Goal: Task Accomplishment & Management: Complete application form

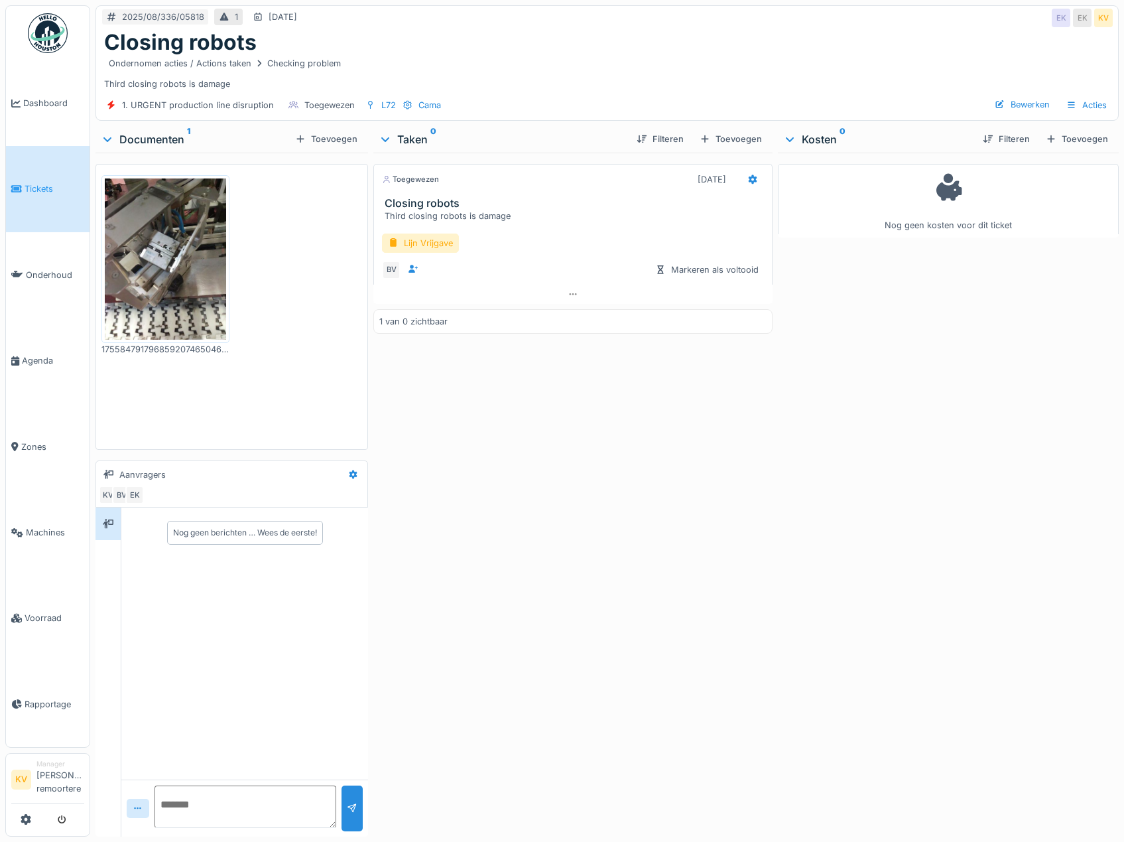
click at [52, 36] on img at bounding box center [48, 33] width 40 height 40
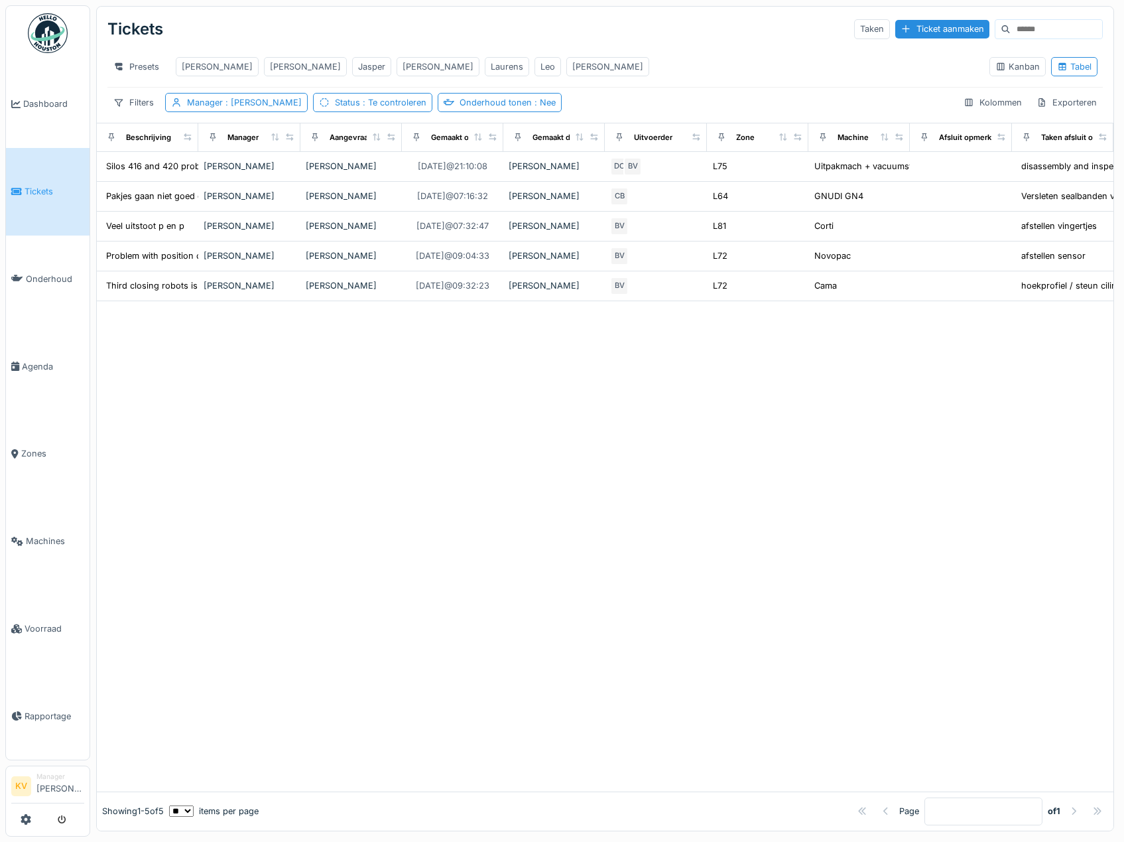
click at [43, 38] on img at bounding box center [48, 33] width 40 height 40
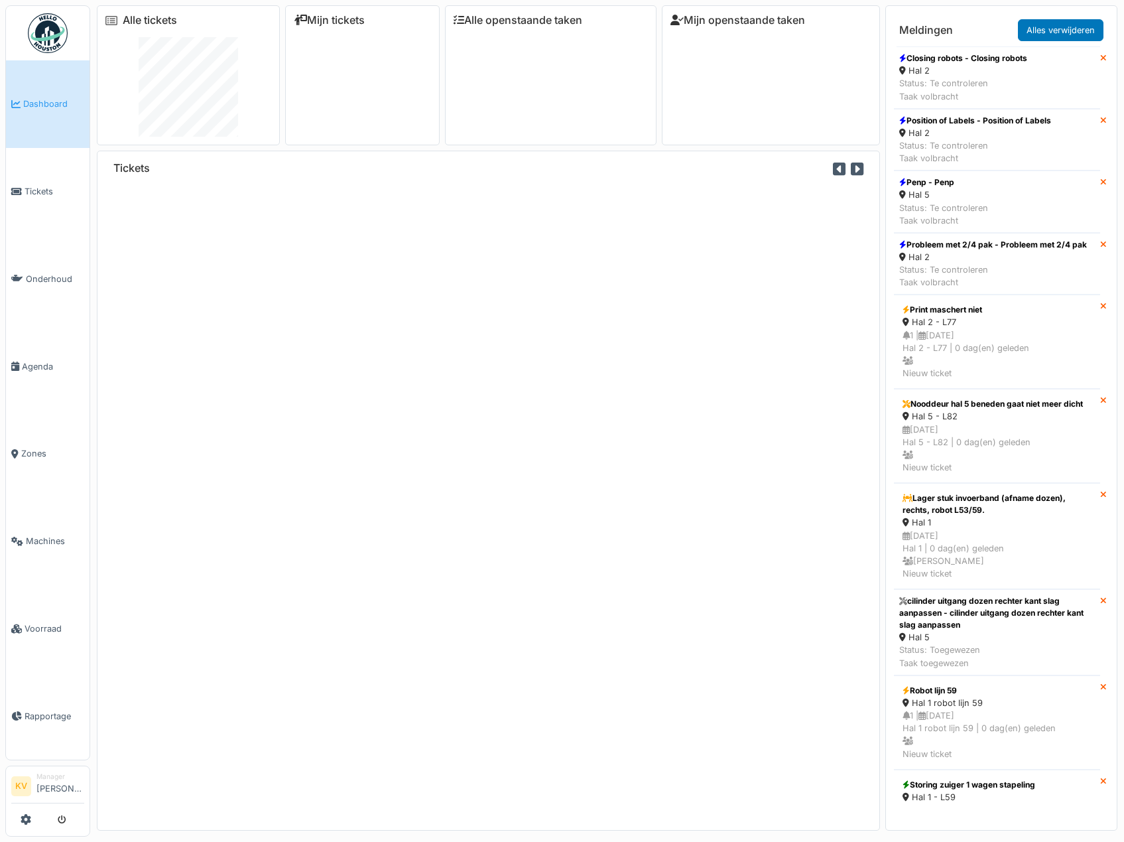
click at [54, 39] on img at bounding box center [48, 33] width 40 height 40
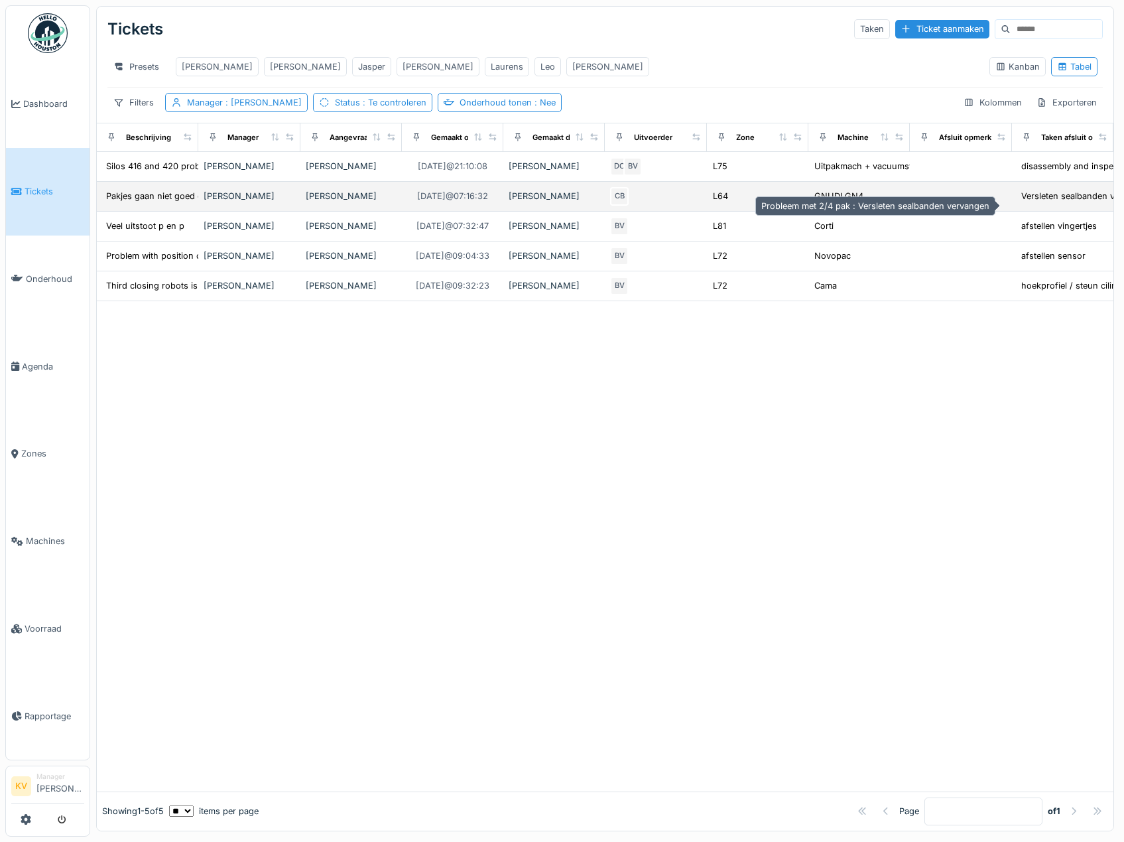
click at [1032, 202] on div "Versleten sealbanden vervangen" at bounding box center [1086, 196] width 131 height 13
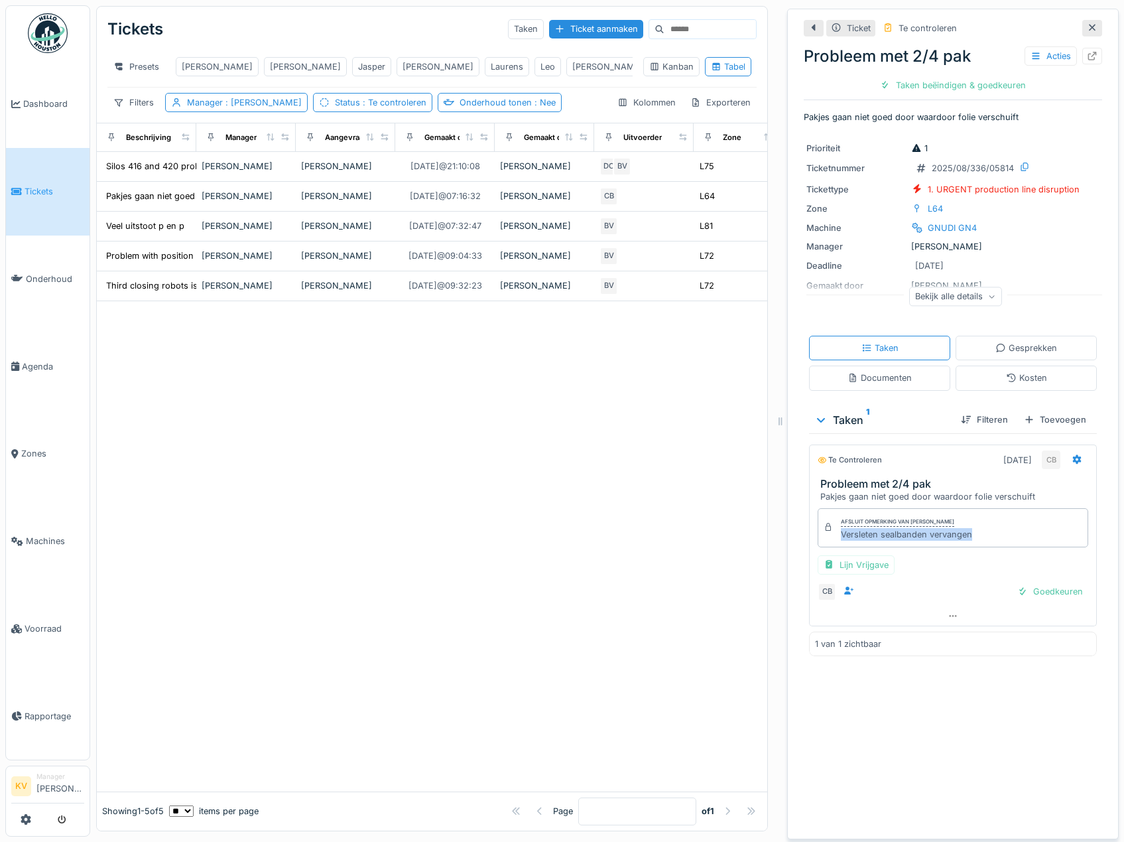
drag, startPoint x: 970, startPoint y: 537, endPoint x: 830, endPoint y: 539, distance: 140.0
click at [830, 539] on div "Afsluit opmerking van Carl Bauwelinck Versleten sealbanden vervangen" at bounding box center [953, 527] width 271 height 38
copy div "Versleten sealbanden vervangen"
click at [903, 90] on div "Taken beëindigen & goedkeuren" at bounding box center [953, 85] width 157 height 18
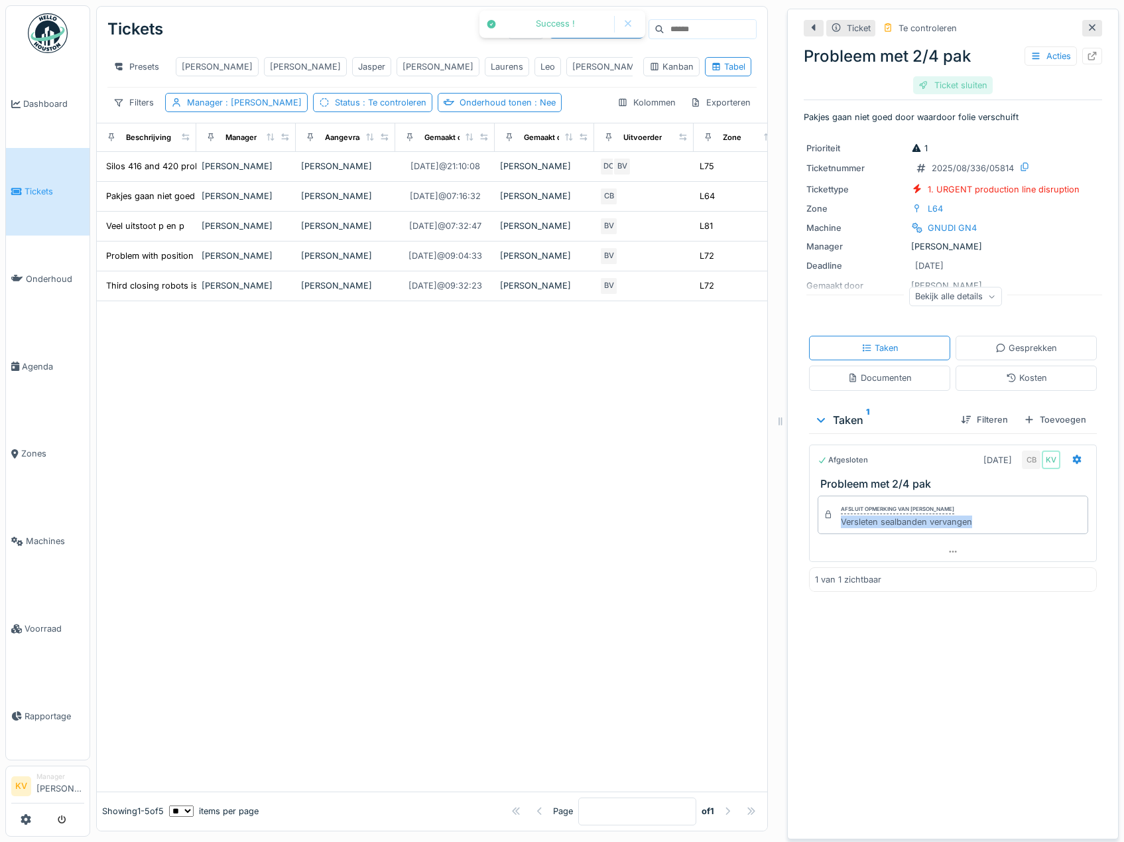
click at [934, 79] on div "Ticket sluiten" at bounding box center [953, 85] width 80 height 18
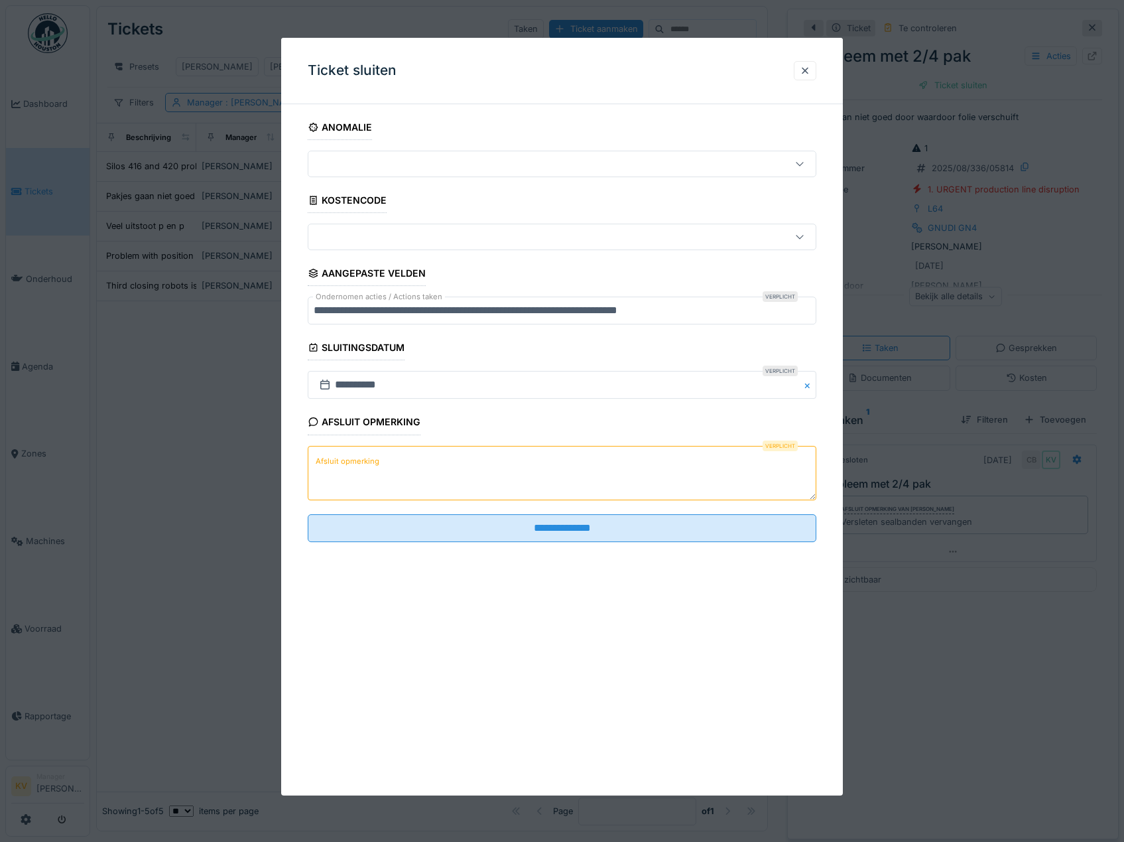
click at [641, 495] on textarea "Afsluit opmerking" at bounding box center [562, 473] width 509 height 54
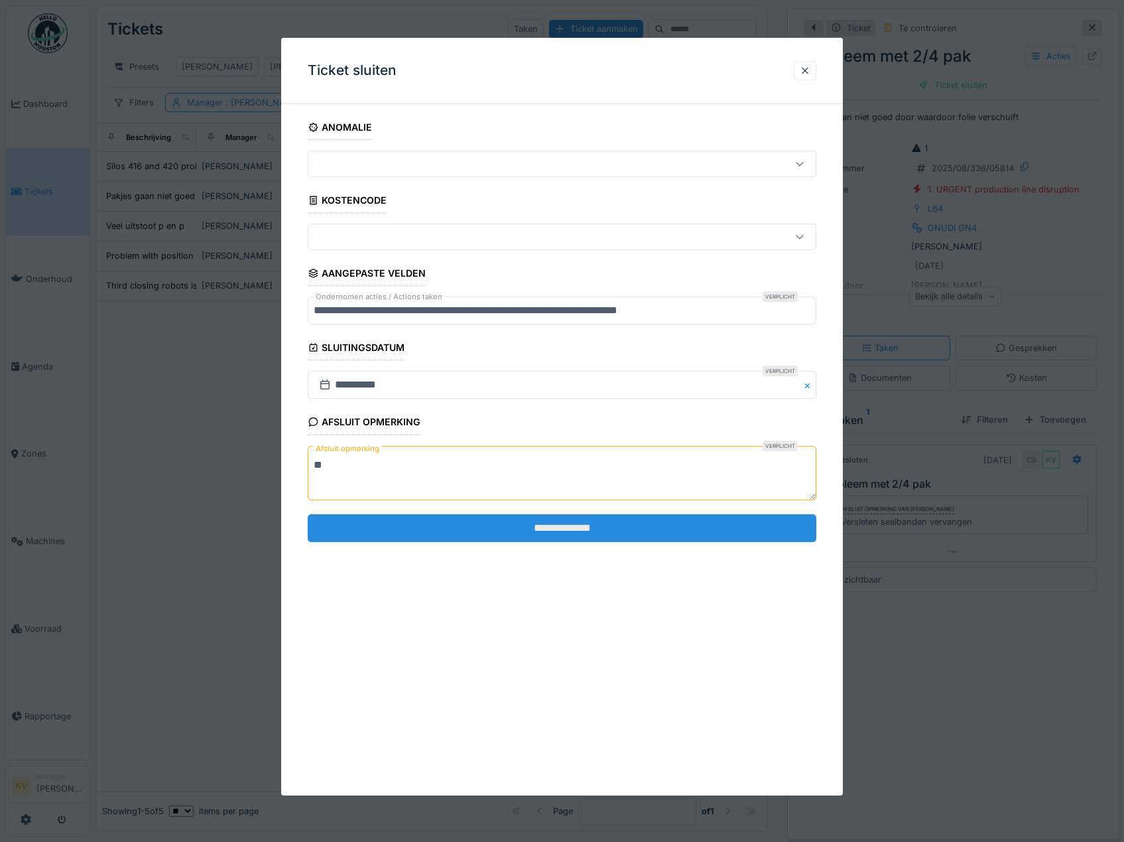
type textarea "**"
click at [531, 517] on input "**********" at bounding box center [562, 528] width 509 height 28
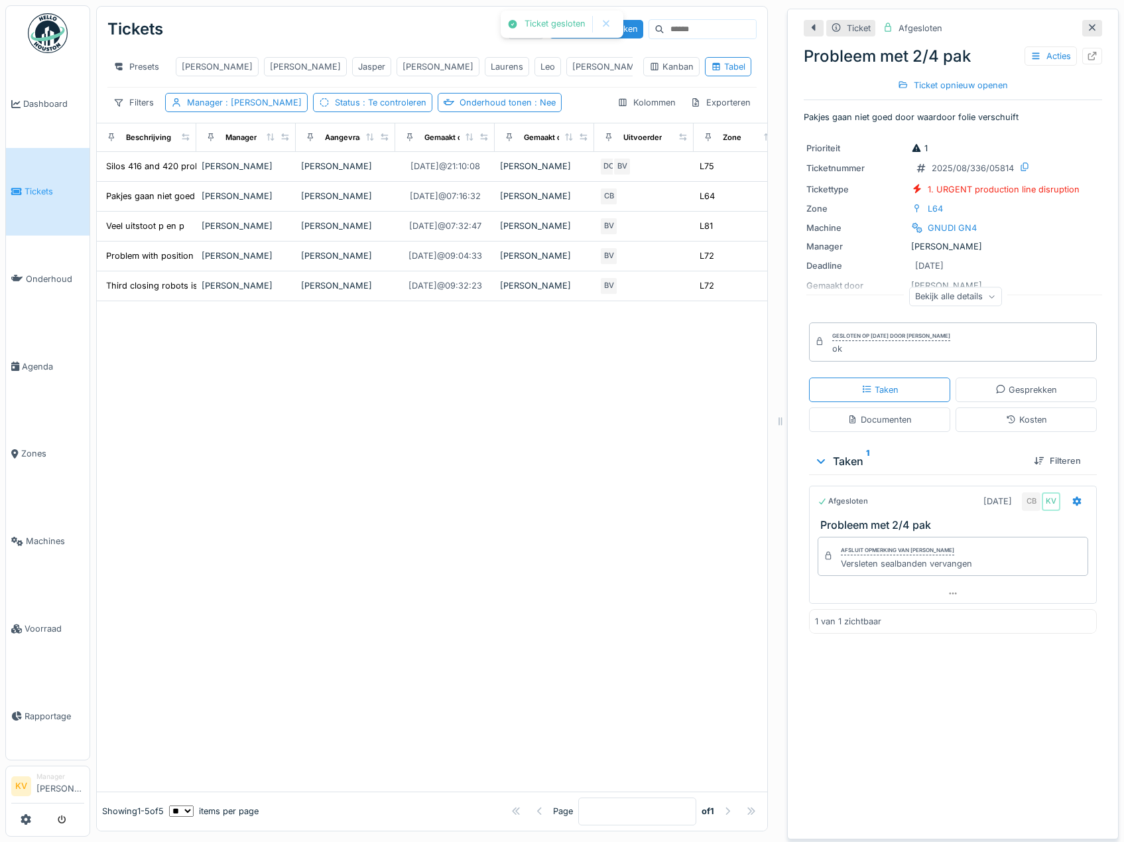
click at [1089, 26] on icon at bounding box center [1092, 28] width 7 height 7
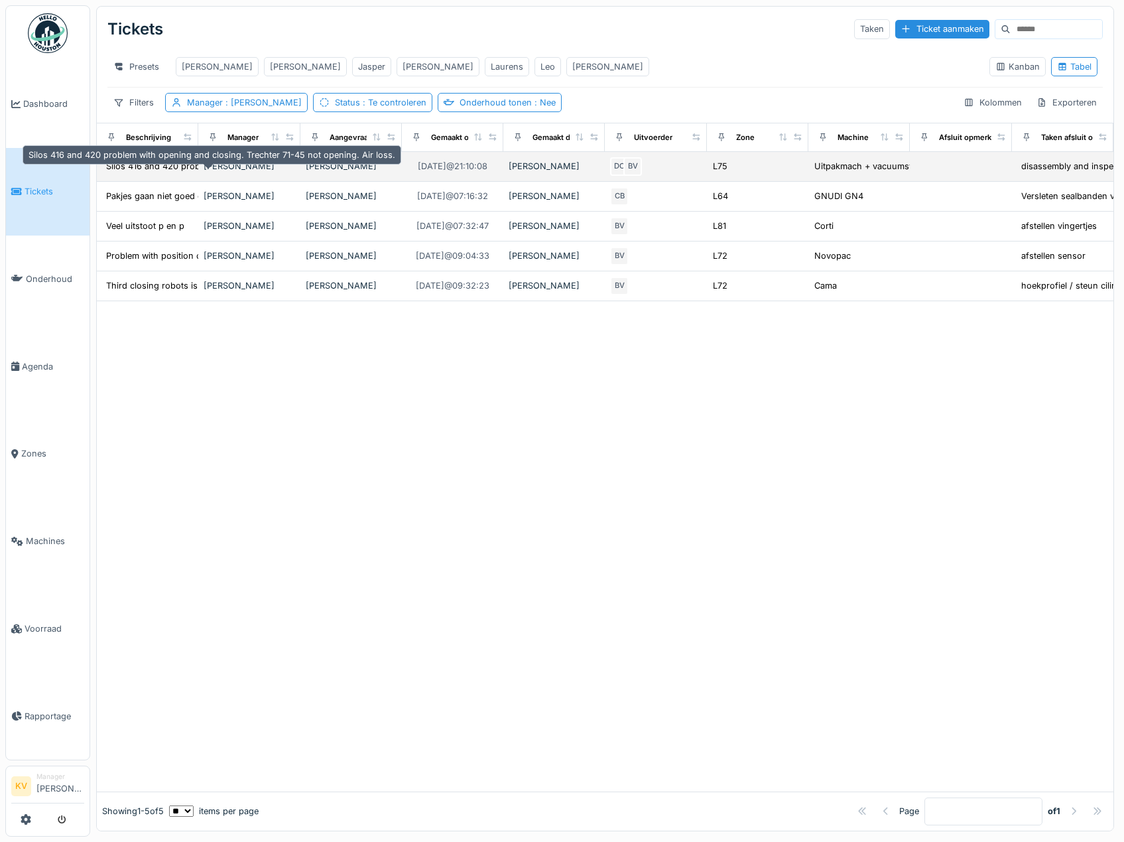
click at [186, 172] on div "Silos 416 and 420 problem with opening and clos..." at bounding box center [210, 166] width 208 height 13
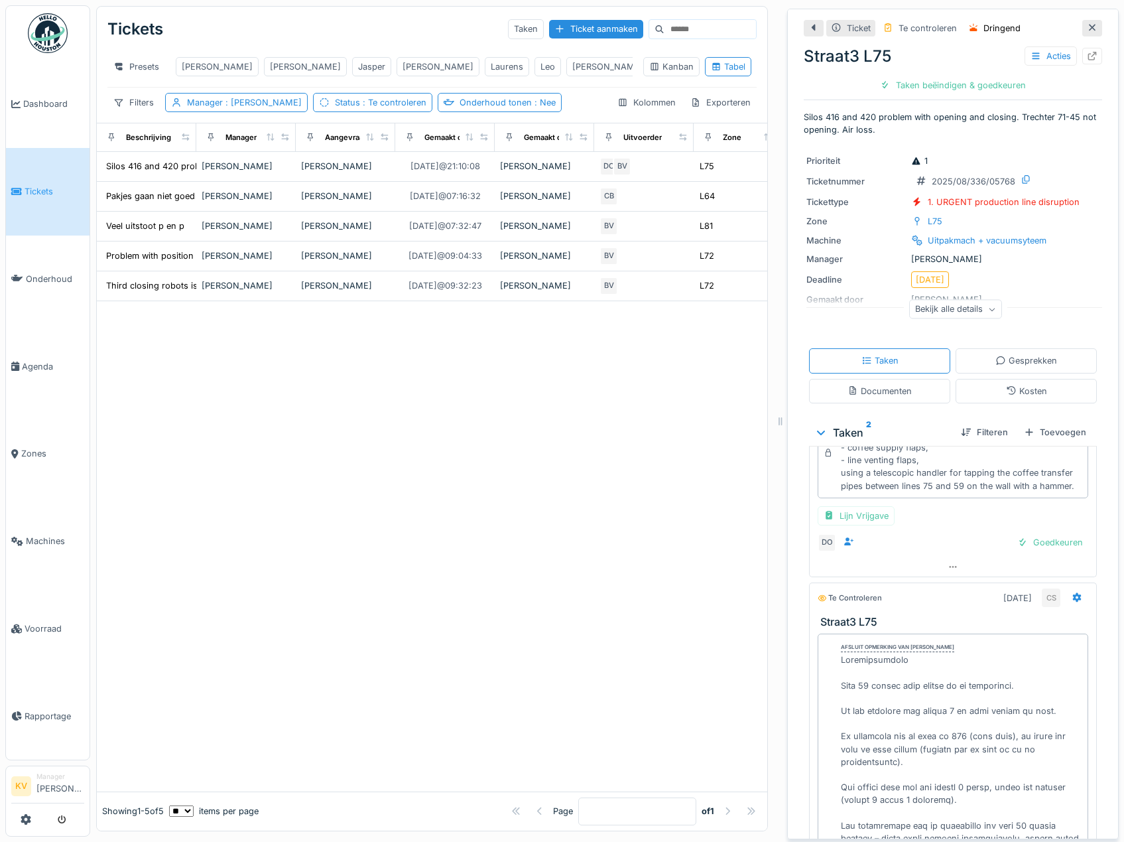
scroll to position [123, 0]
click at [961, 86] on div "Taken beëindigen & goedkeuren" at bounding box center [953, 85] width 157 height 18
click at [951, 82] on div "Taken beëindigen & goedkeuren" at bounding box center [953, 85] width 157 height 18
click at [934, 84] on div "Taken beëindigen & goedkeuren" at bounding box center [953, 85] width 157 height 18
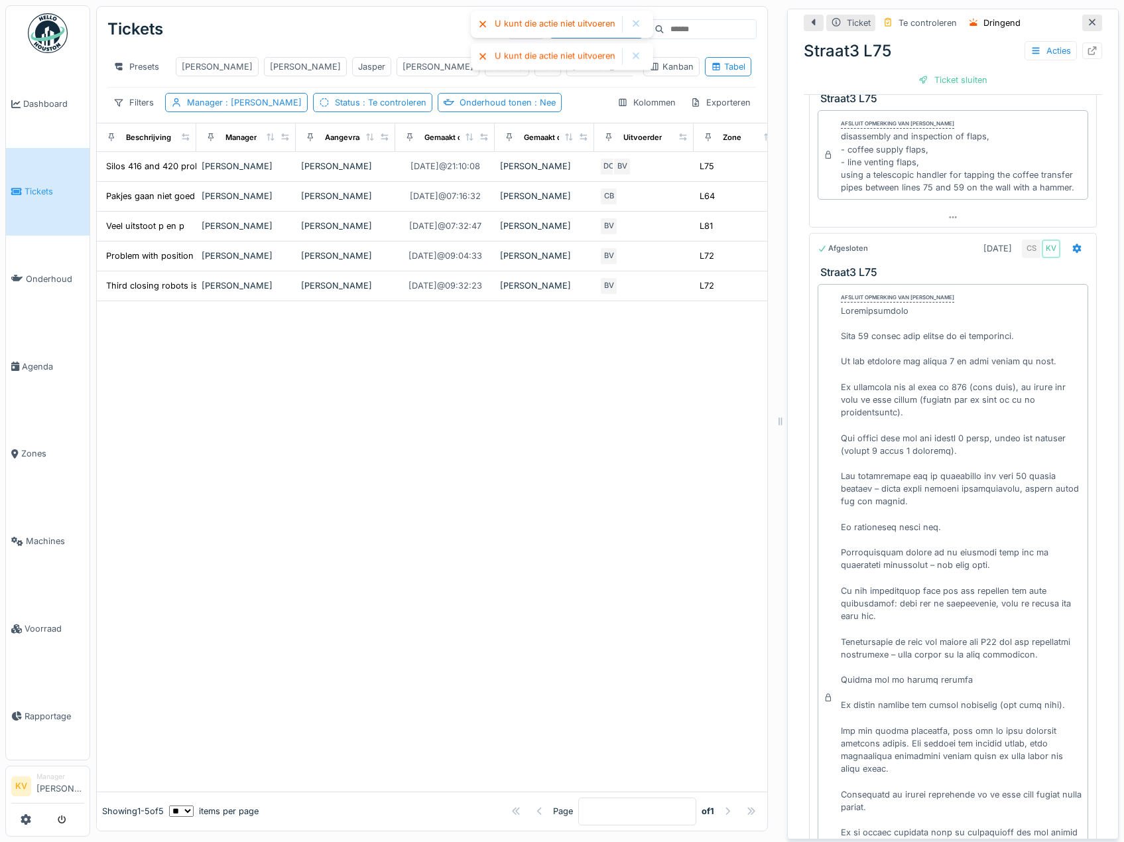
scroll to position [0, 0]
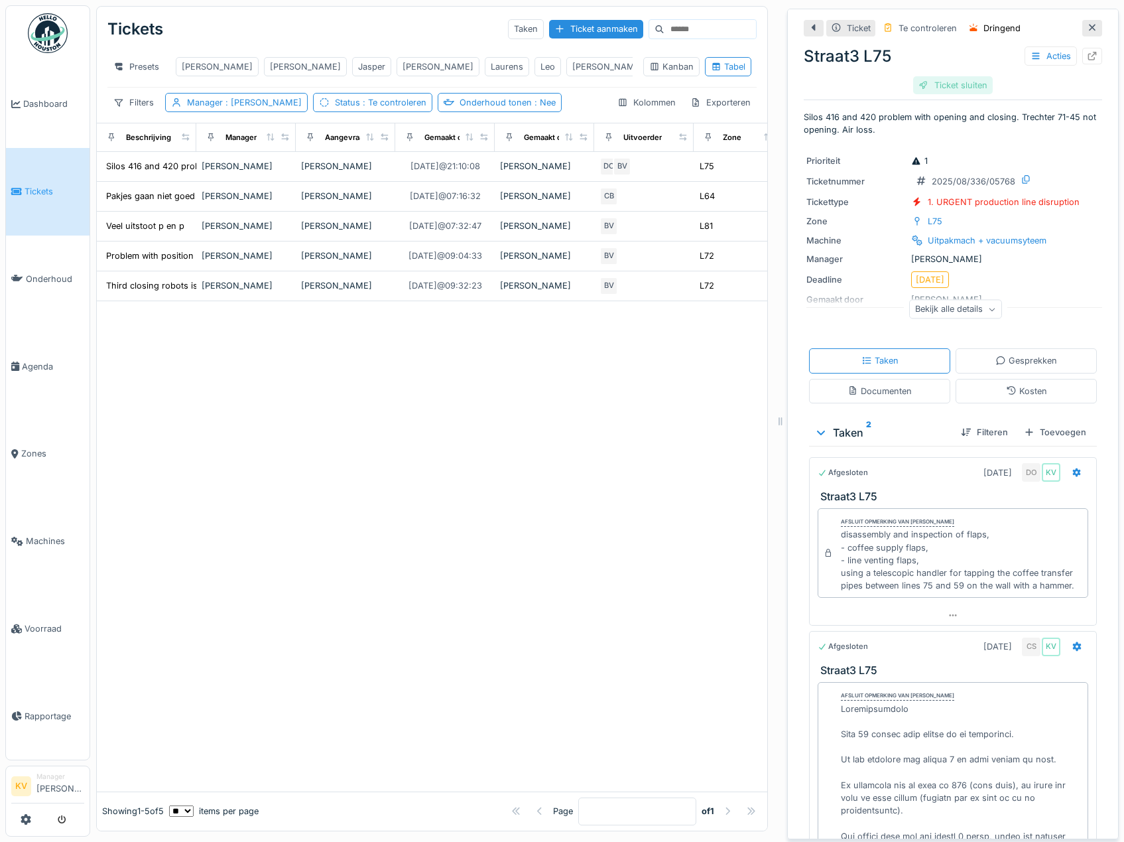
click at [956, 84] on div "Ticket sluiten" at bounding box center [953, 85] width 80 height 18
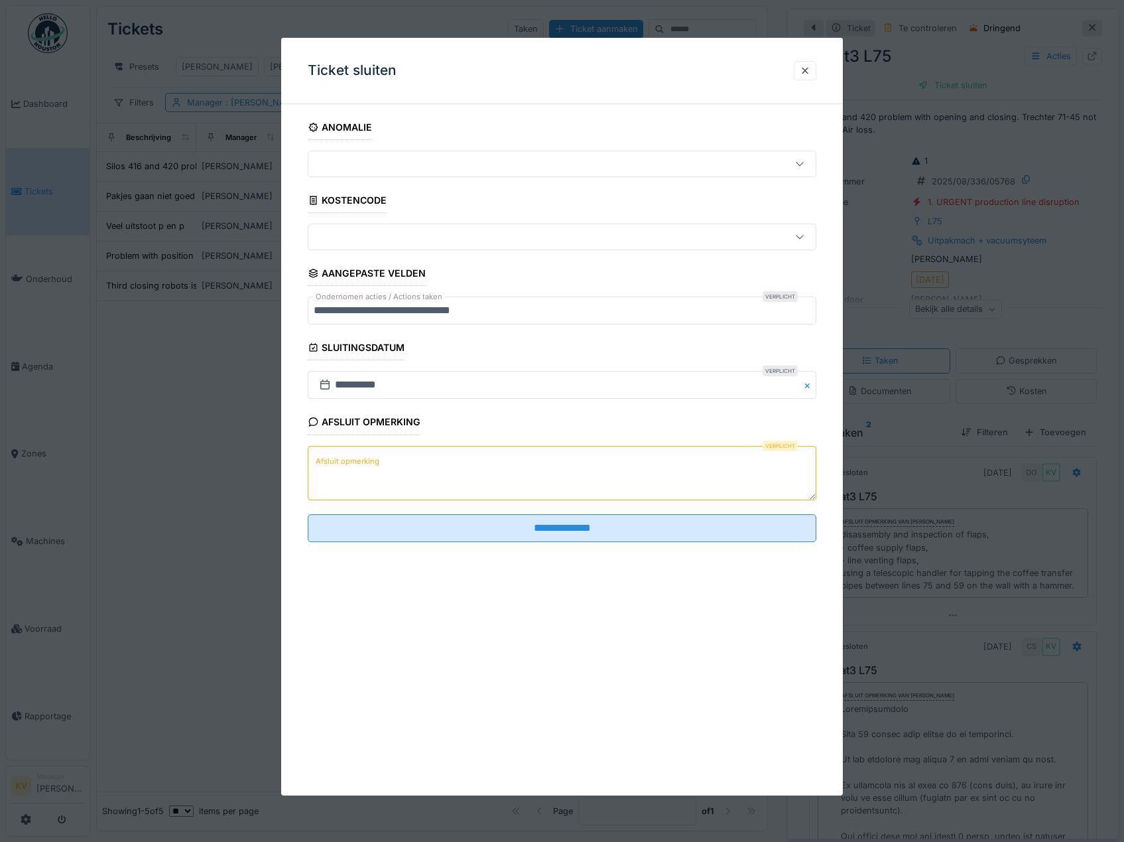
click at [394, 487] on textarea "Afsluit opmerking" at bounding box center [562, 473] width 509 height 54
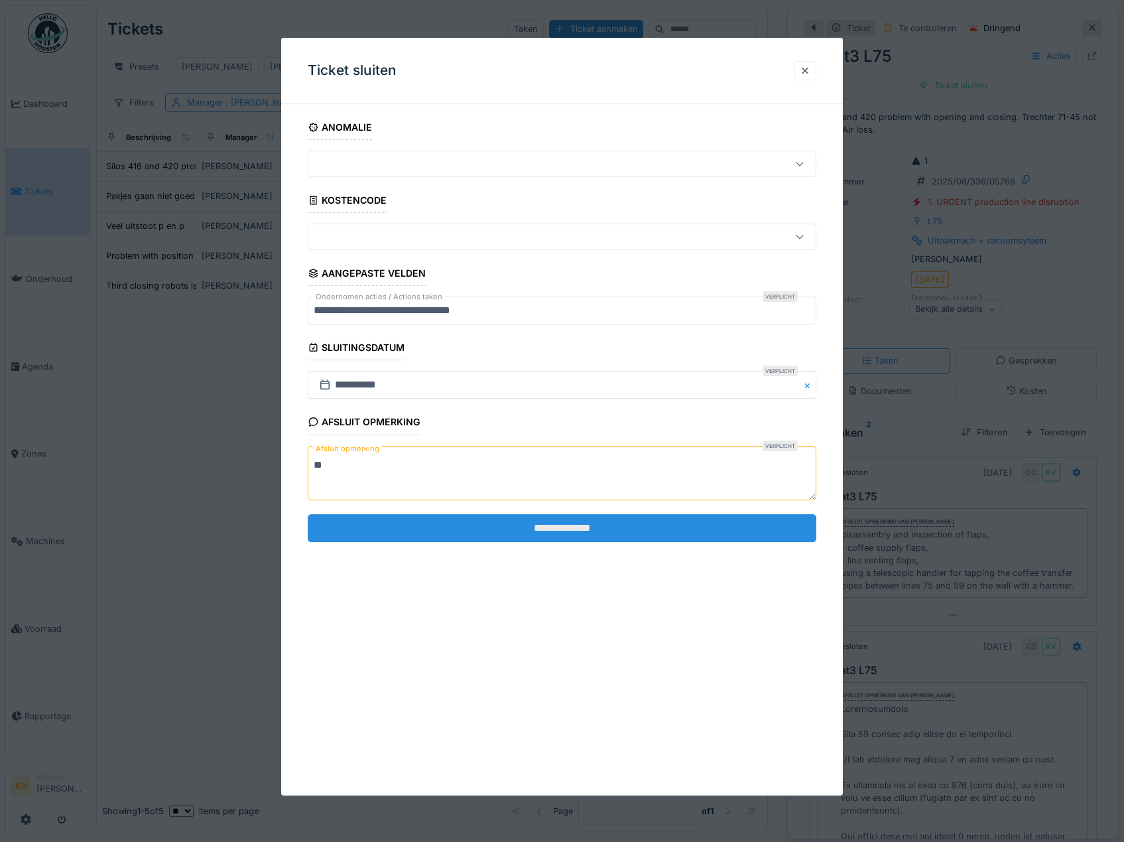
type textarea "**"
click at [404, 535] on input "**********" at bounding box center [562, 528] width 509 height 28
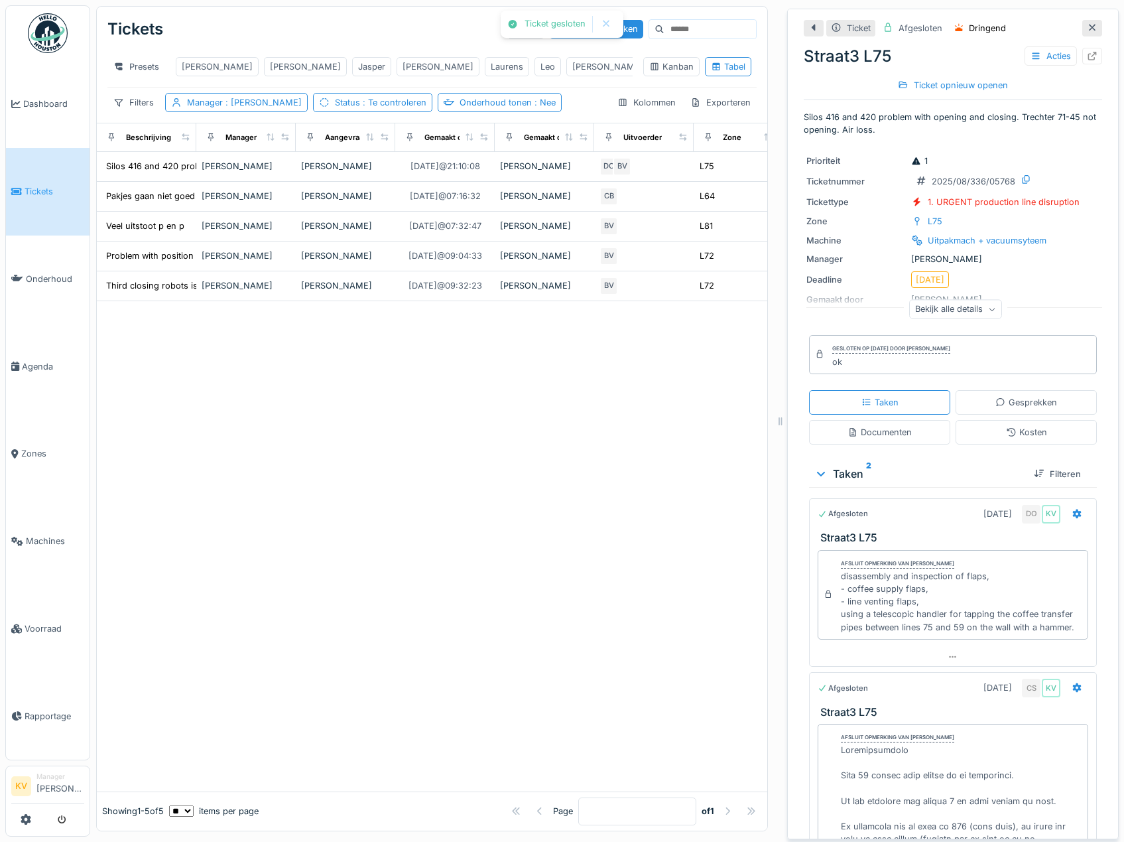
click at [1087, 28] on icon at bounding box center [1092, 27] width 11 height 9
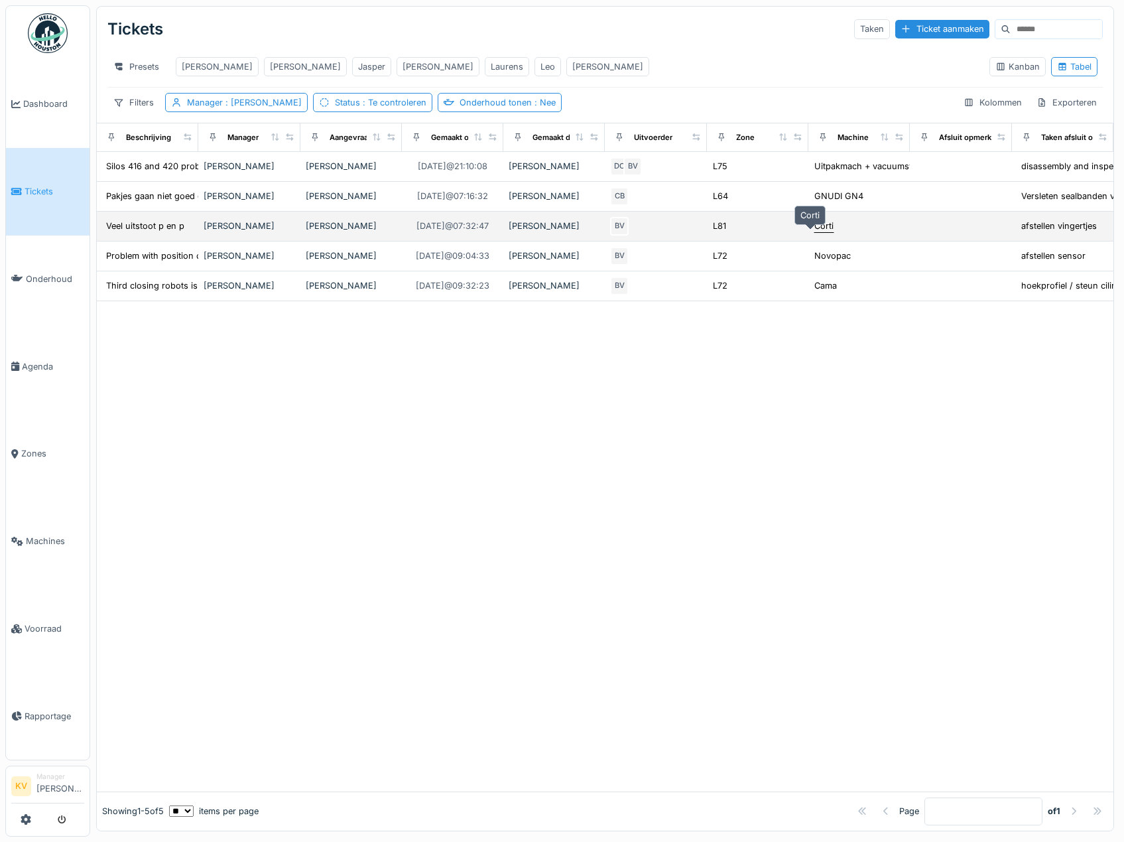
click at [814, 232] on div "Corti" at bounding box center [823, 226] width 19 height 13
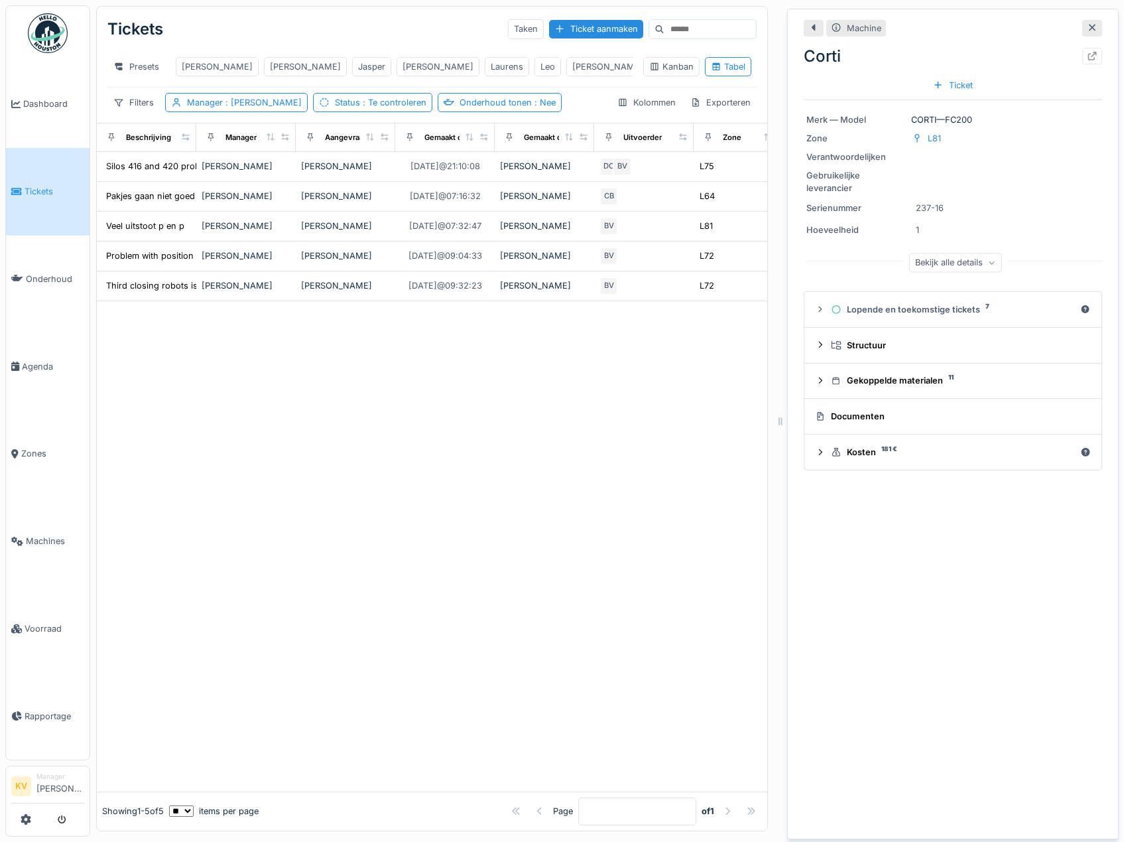
click at [1089, 25] on icon at bounding box center [1092, 28] width 7 height 7
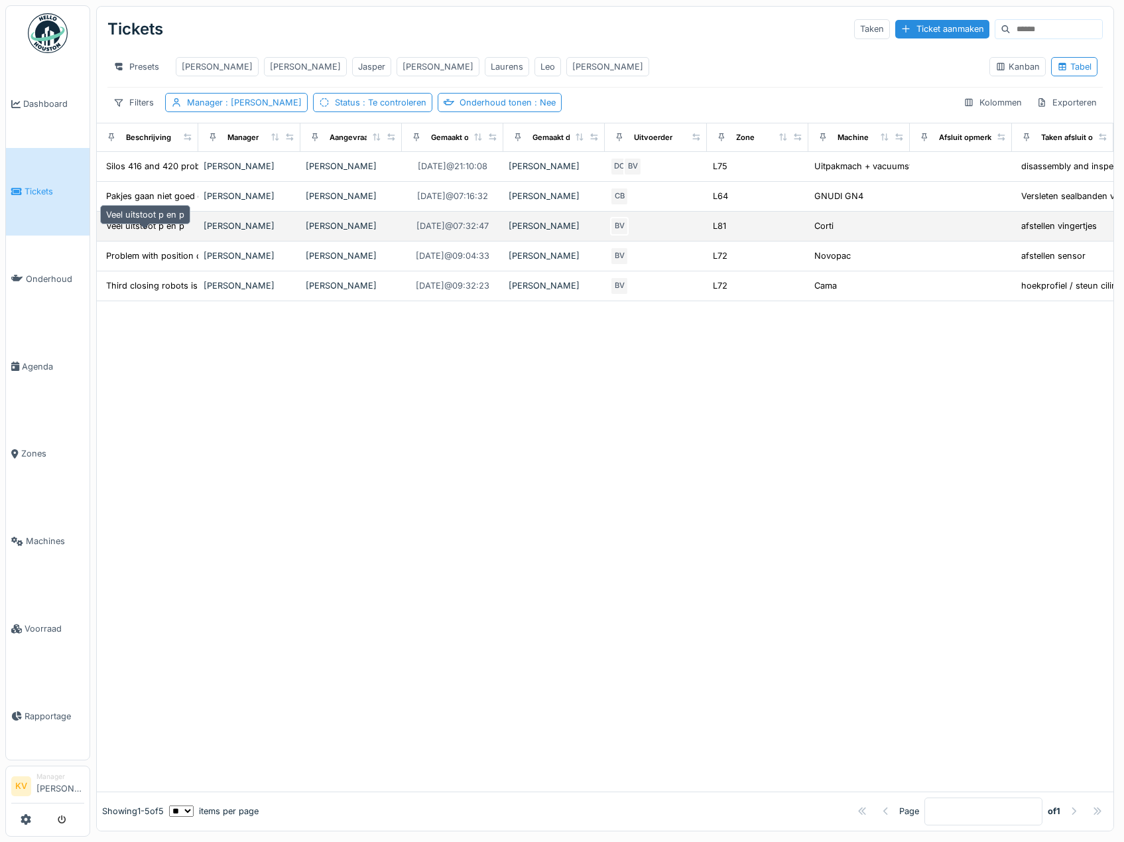
click at [125, 232] on div "Veel uitstoot p en p" at bounding box center [145, 226] width 78 height 13
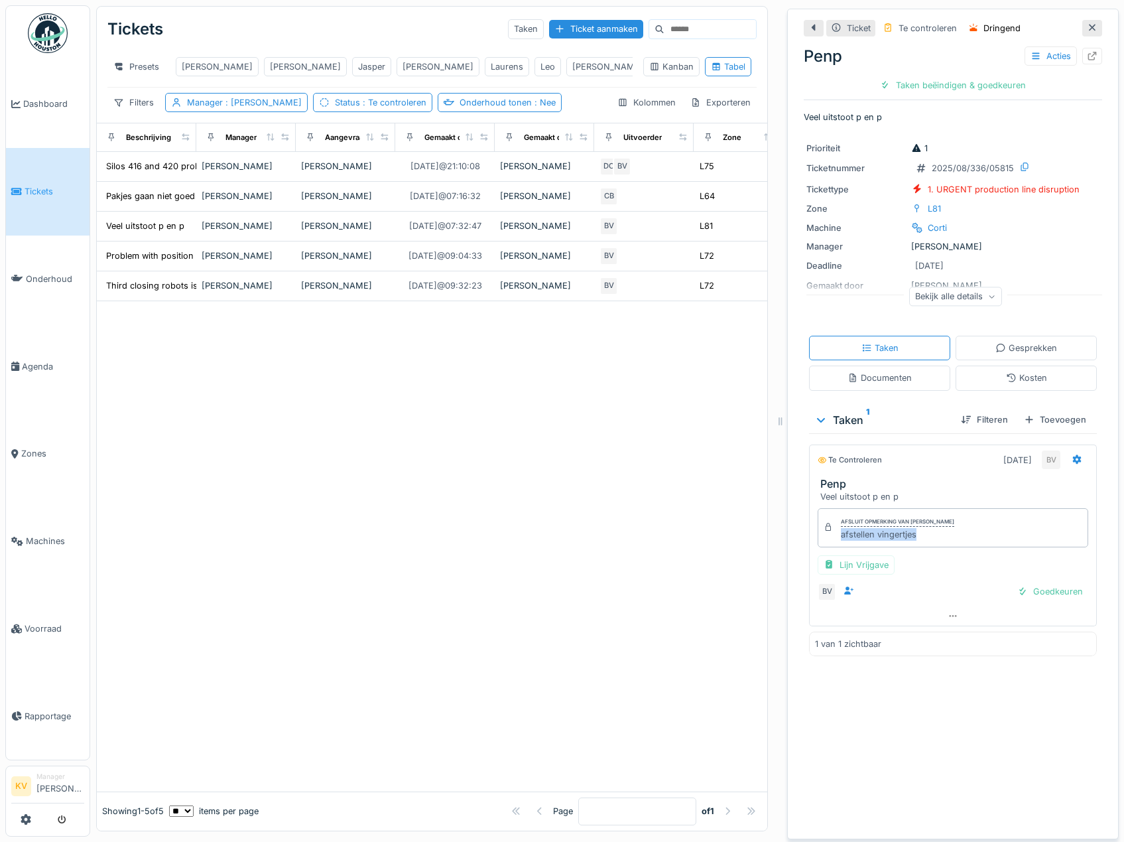
drag, startPoint x: 936, startPoint y: 541, endPoint x: 828, endPoint y: 545, distance: 107.5
click at [828, 545] on div "Afsluit opmerking van Bert Vermeiren afstellen vingertjes" at bounding box center [953, 527] width 271 height 38
copy div "afstellen vingertjes"
click at [974, 88] on div "Taken beëindigen & goedkeuren" at bounding box center [953, 85] width 157 height 18
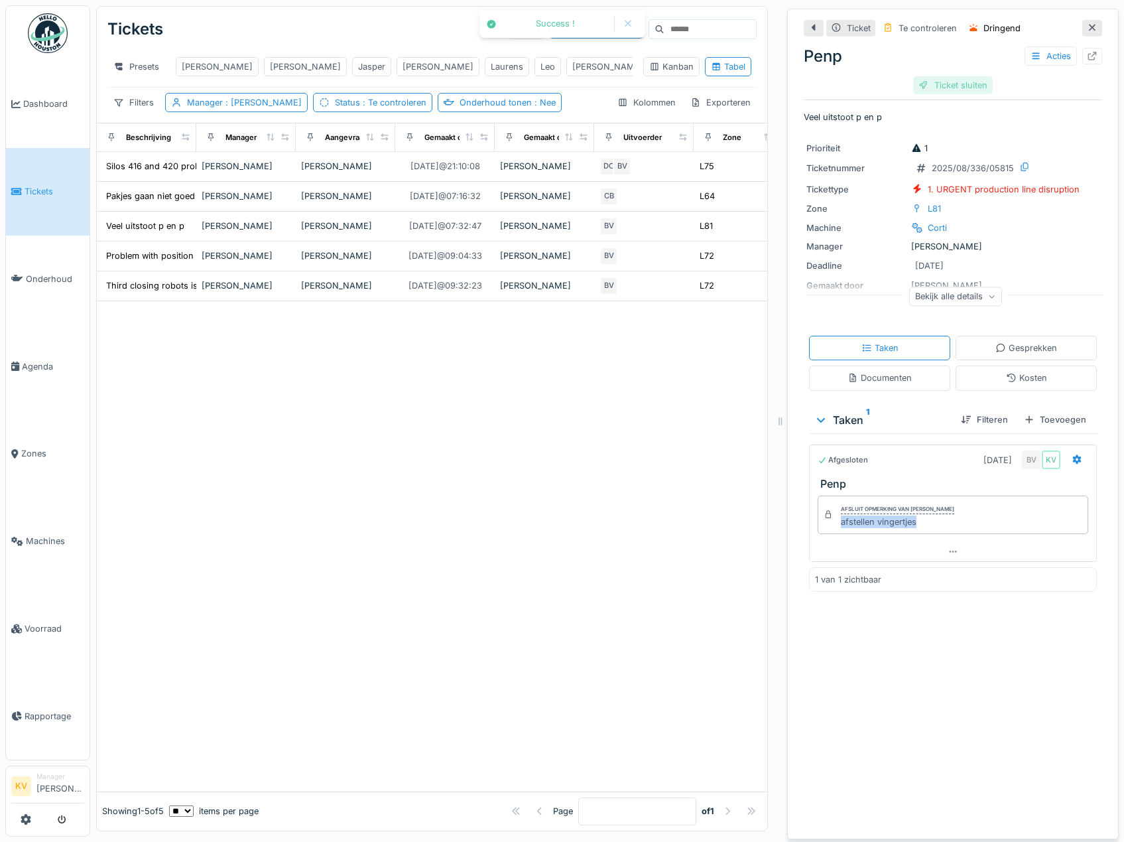
click at [927, 86] on div "Ticket sluiten" at bounding box center [953, 85] width 80 height 18
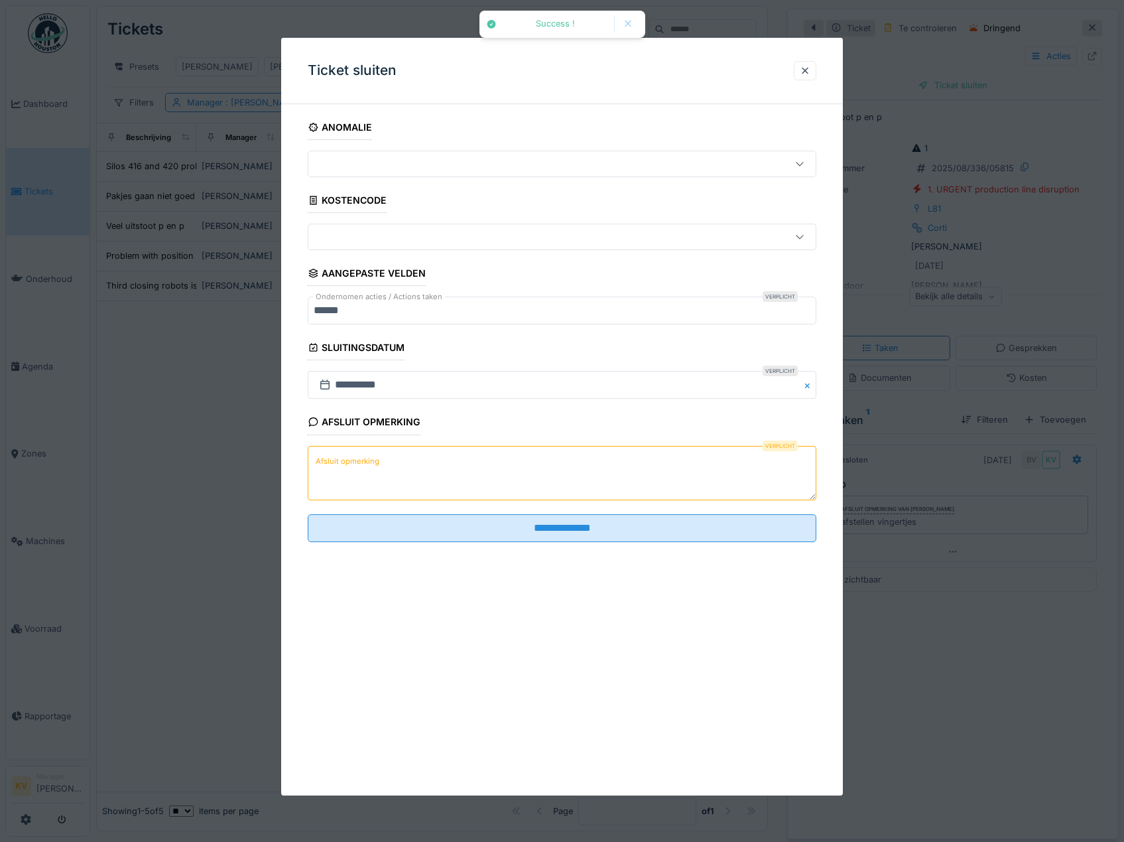
click at [347, 468] on label "Afsluit opmerking" at bounding box center [347, 461] width 69 height 17
click at [347, 468] on textarea "Afsluit opmerking" at bounding box center [562, 473] width 509 height 54
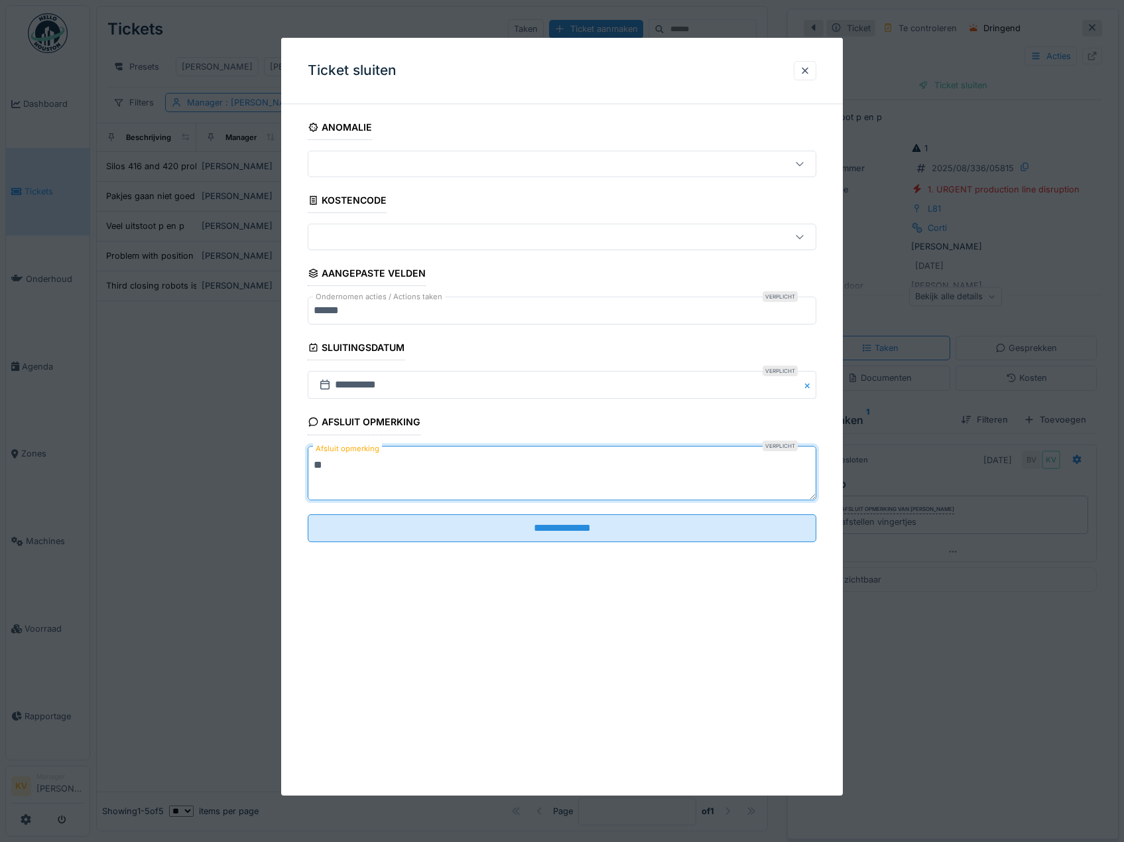
type textarea "*"
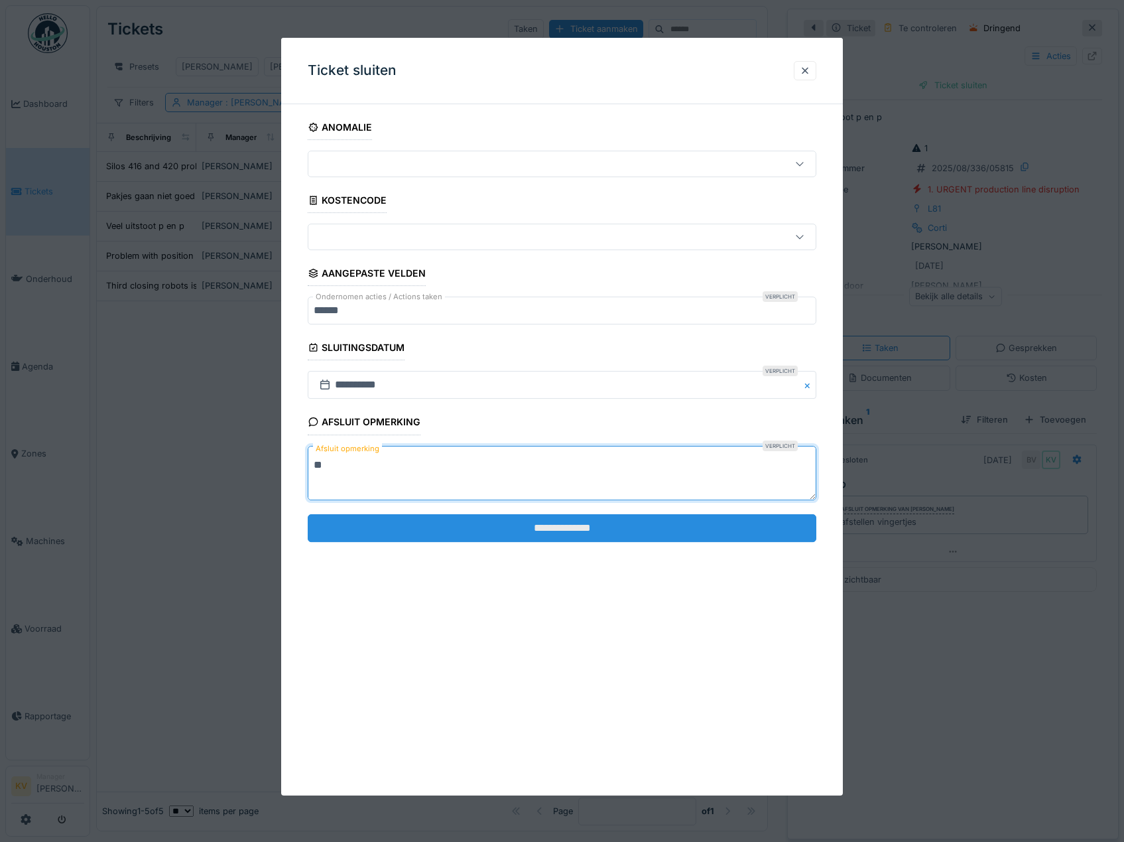
type textarea "**"
click at [442, 535] on input "**********" at bounding box center [562, 528] width 509 height 28
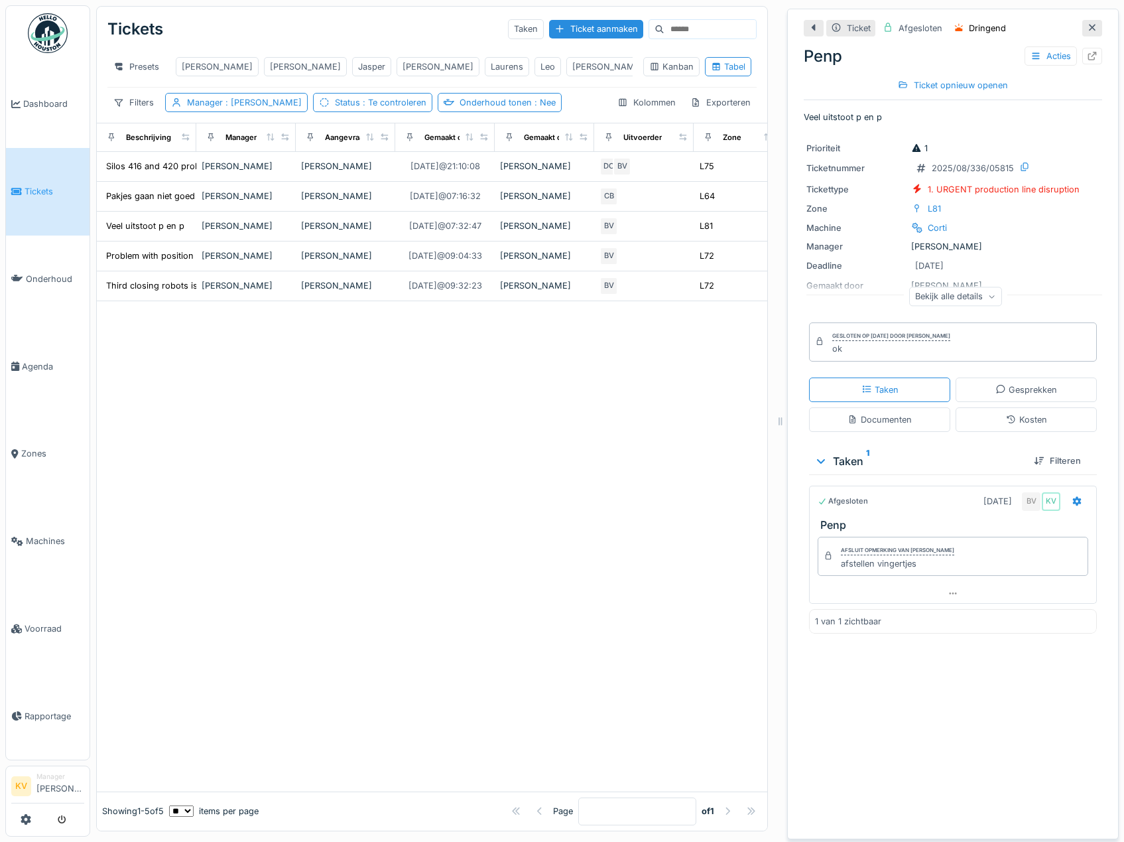
click at [1087, 31] on icon at bounding box center [1092, 27] width 11 height 9
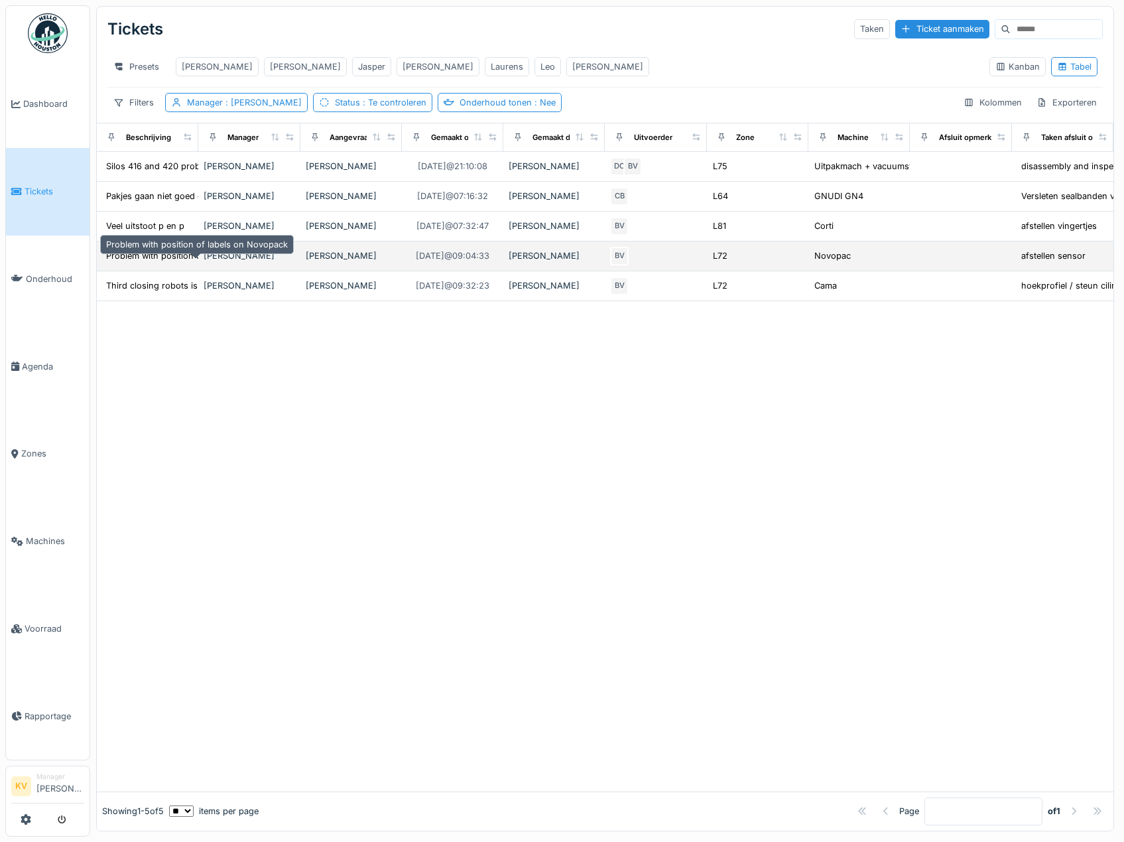
click at [177, 262] on div "Problem with position of labels on Novopack" at bounding box center [197, 255] width 182 height 13
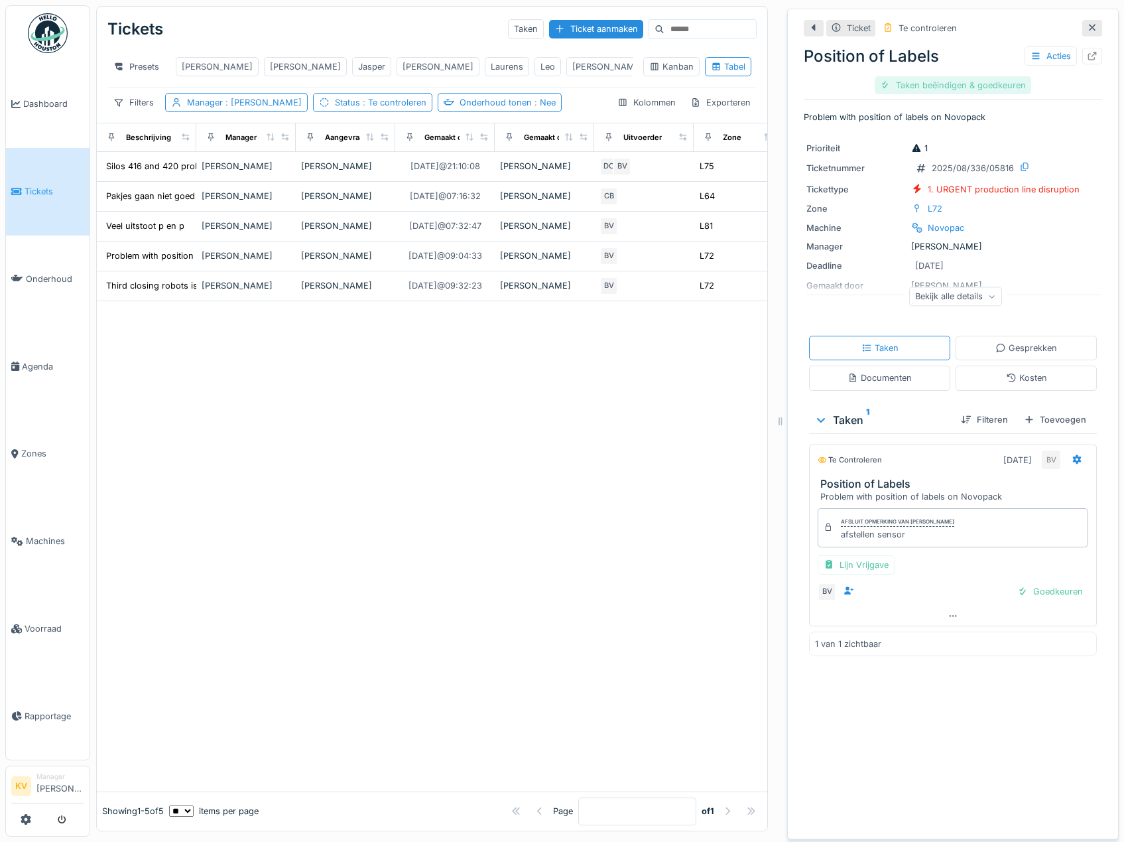
click at [988, 80] on div "Taken beëindigen & goedkeuren" at bounding box center [953, 85] width 157 height 18
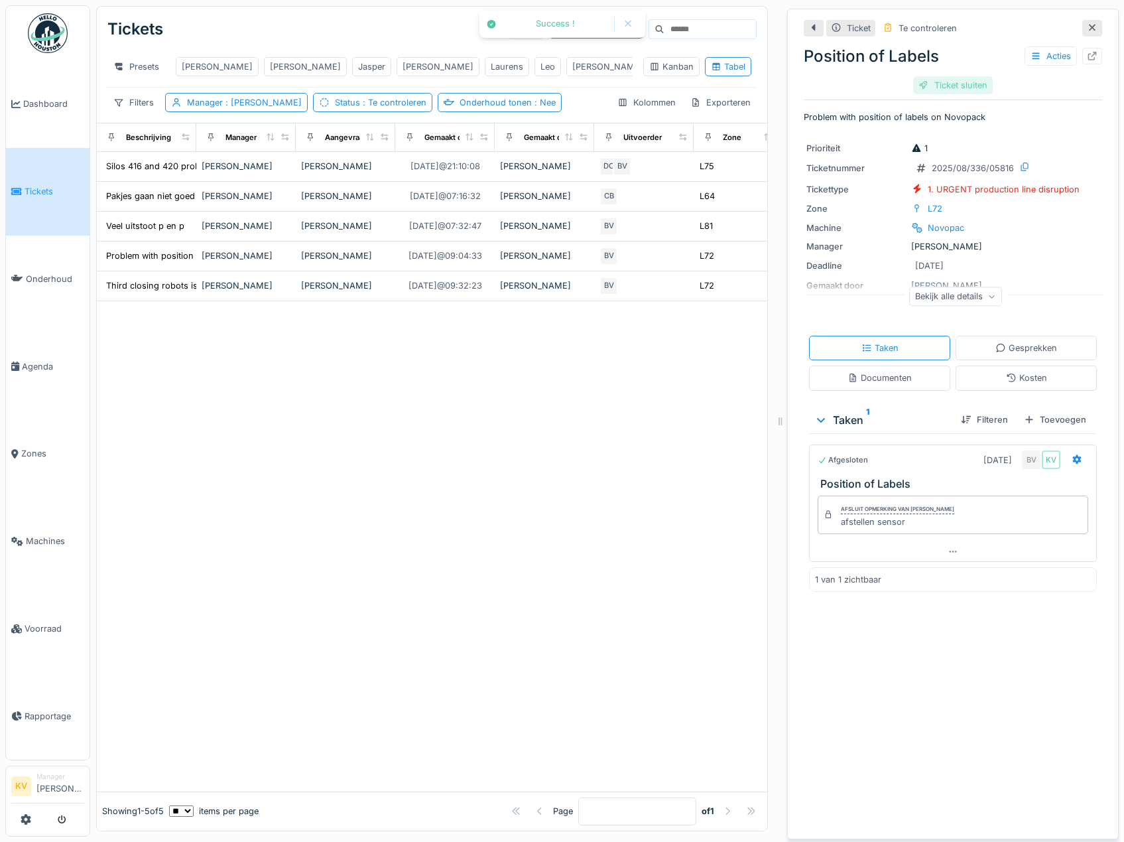
click at [960, 85] on div "Ticket sluiten" at bounding box center [953, 85] width 80 height 18
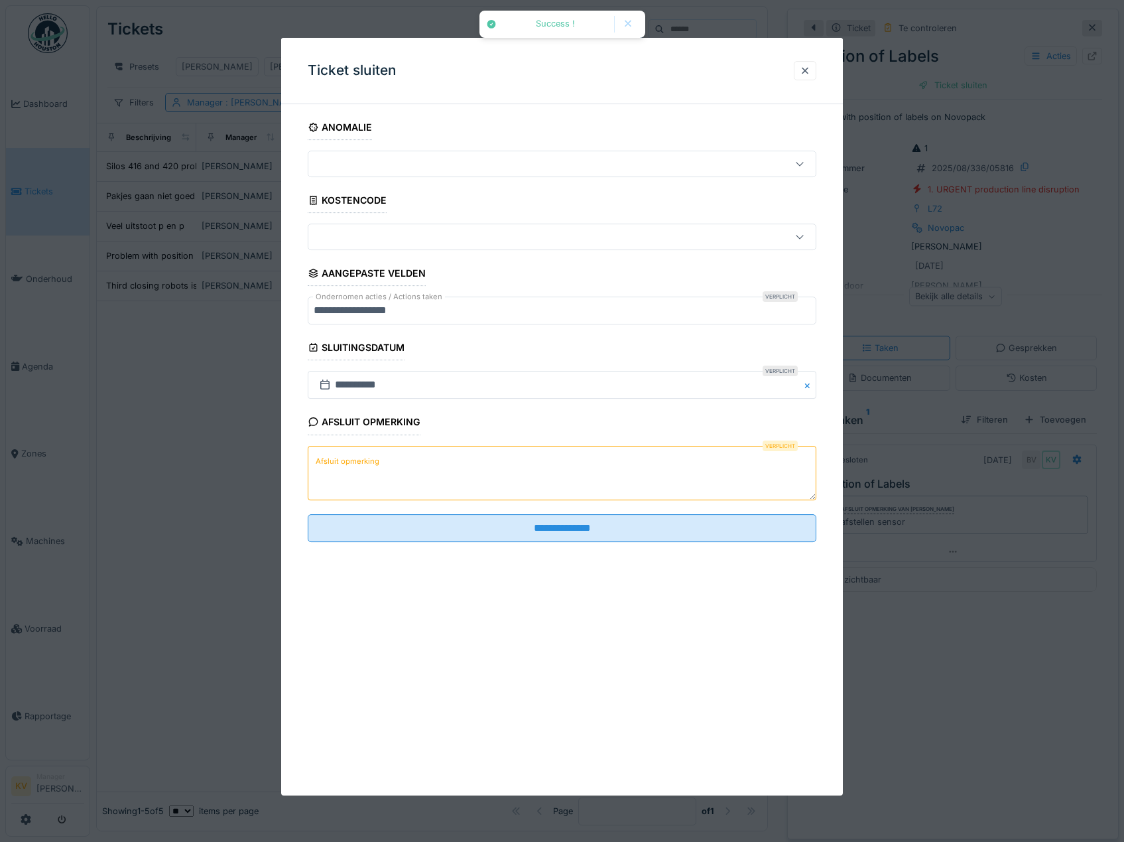
drag, startPoint x: 626, startPoint y: 476, endPoint x: 623, endPoint y: 483, distance: 7.8
click at [625, 481] on textarea "Afsluit opmerking" at bounding box center [562, 473] width 509 height 54
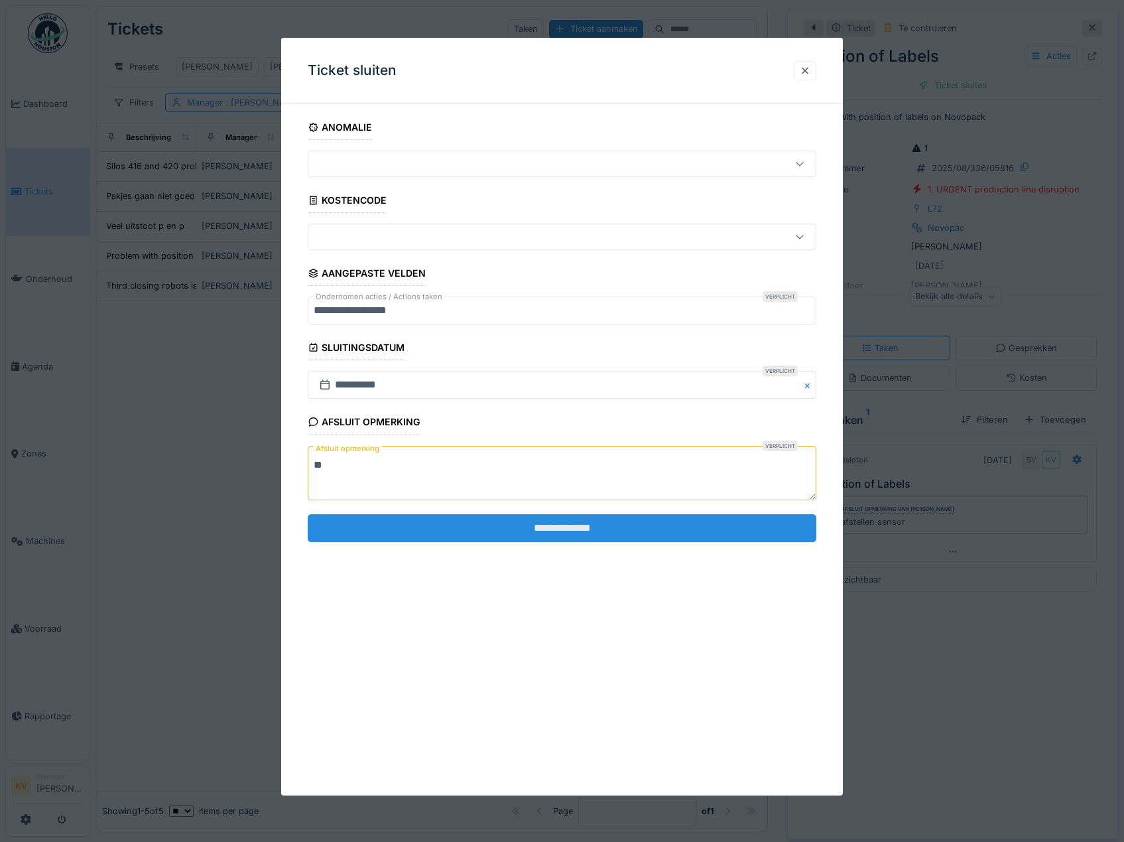
type textarea "**"
click at [598, 531] on input "**********" at bounding box center [562, 528] width 509 height 28
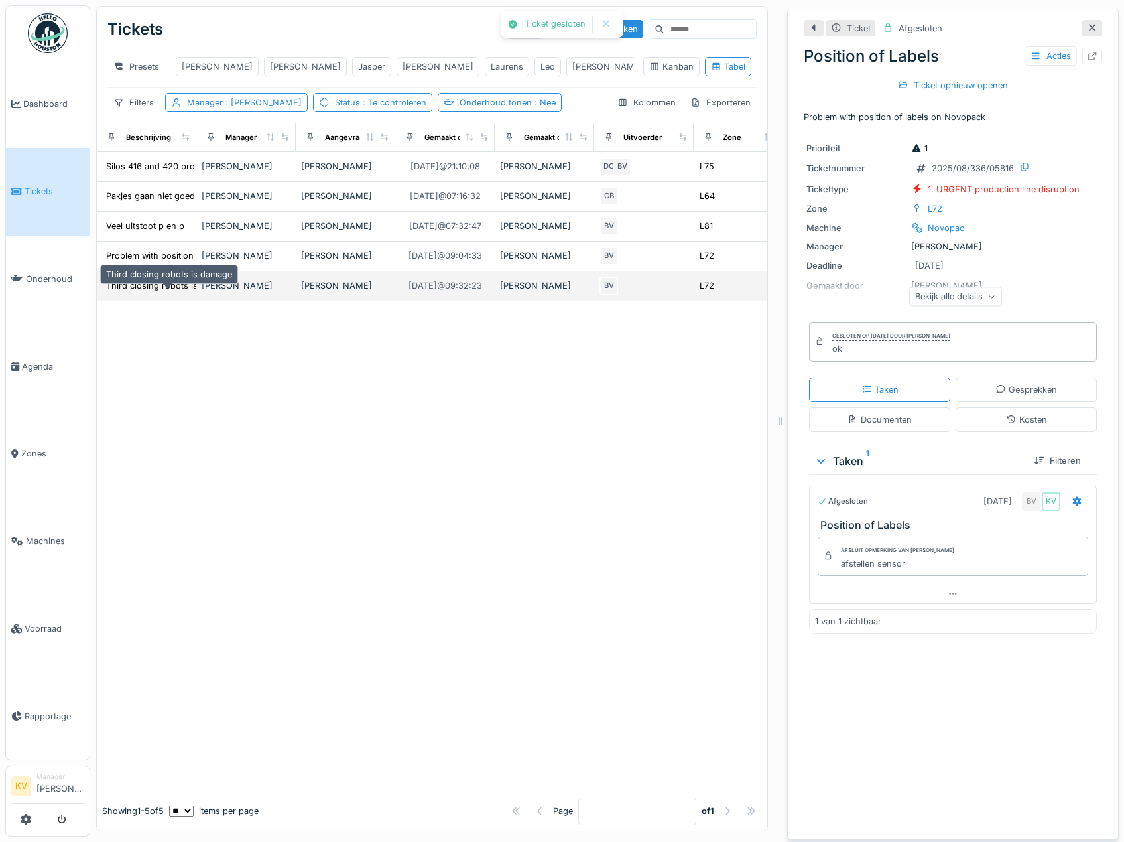
click at [164, 292] on div "Third closing robots is damage" at bounding box center [169, 285] width 126 height 13
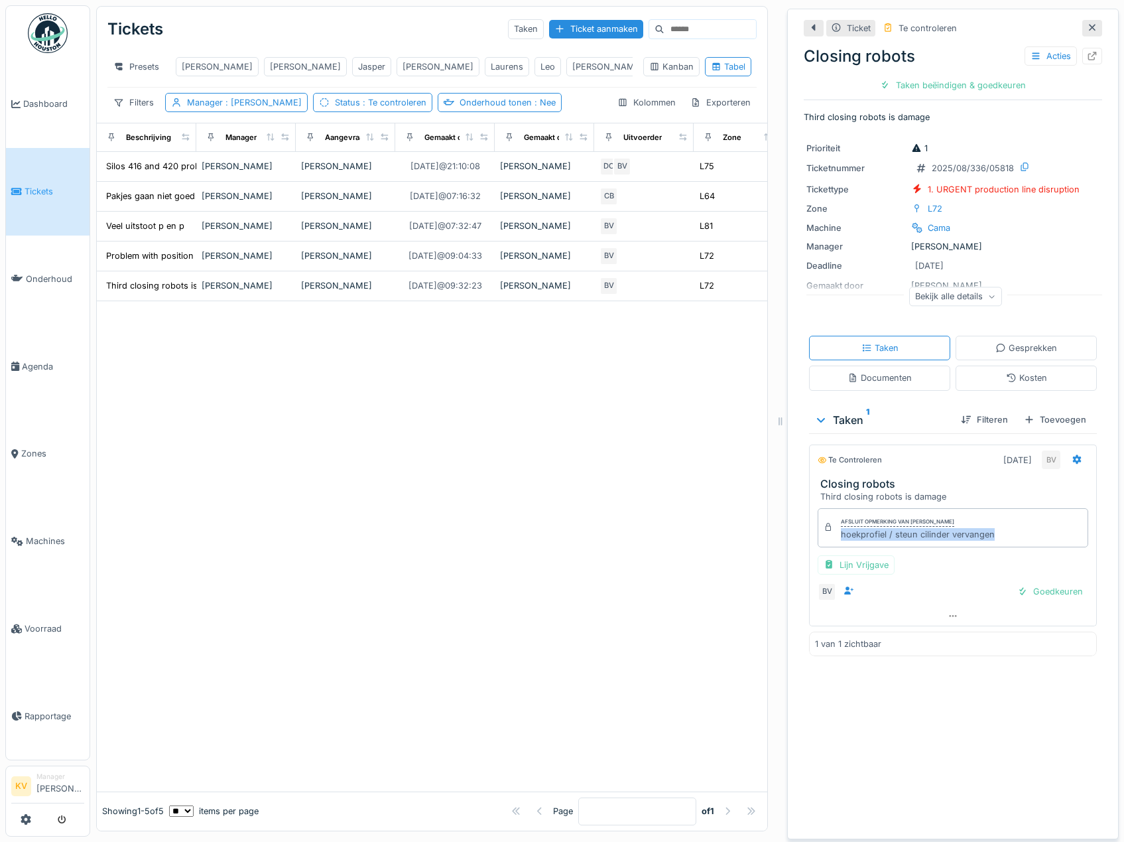
drag, startPoint x: 988, startPoint y: 537, endPoint x: 832, endPoint y: 540, distance: 155.2
click at [832, 540] on div "Afsluit opmerking van Bert Vermeiren hoekprofiel / steun cilinder vervangen" at bounding box center [953, 527] width 271 height 38
copy div "hoekprofiel / steun cilinder vervangen"
click at [897, 86] on div "Taken beëindigen & goedkeuren" at bounding box center [953, 85] width 157 height 18
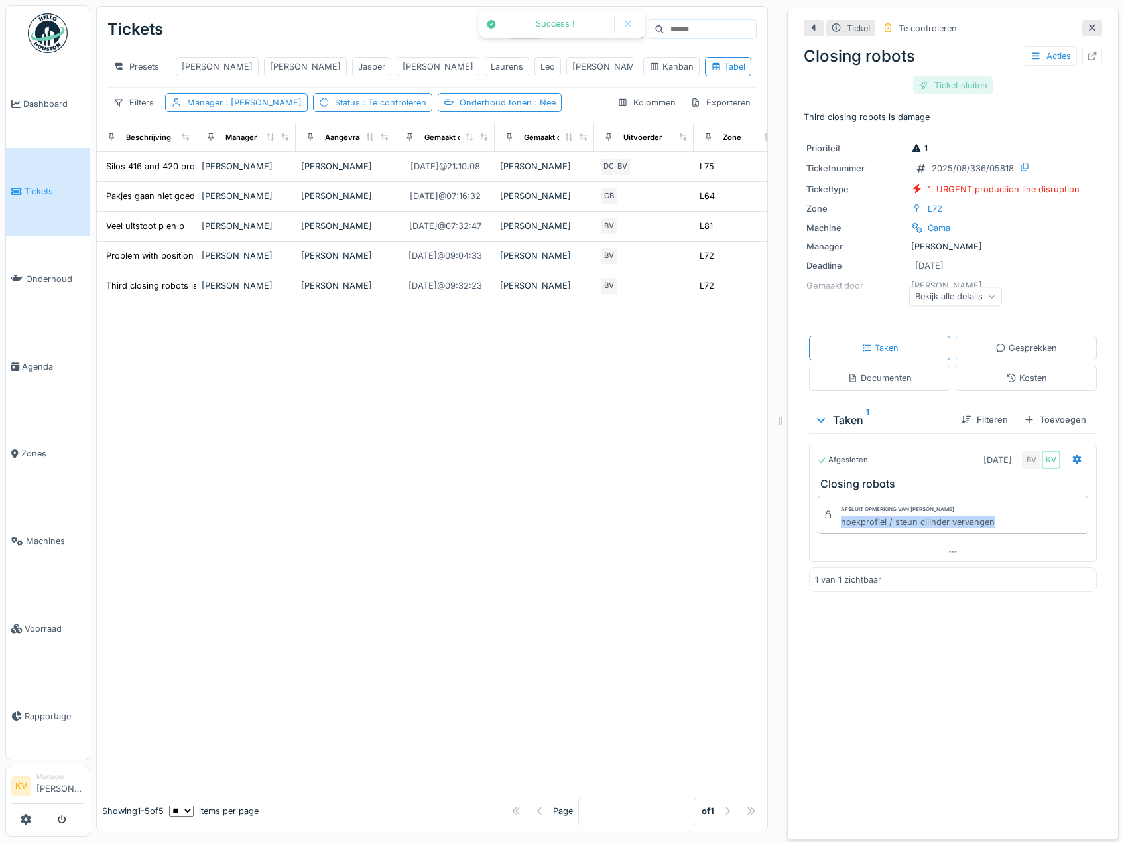
click at [931, 87] on div "Ticket sluiten" at bounding box center [953, 85] width 80 height 18
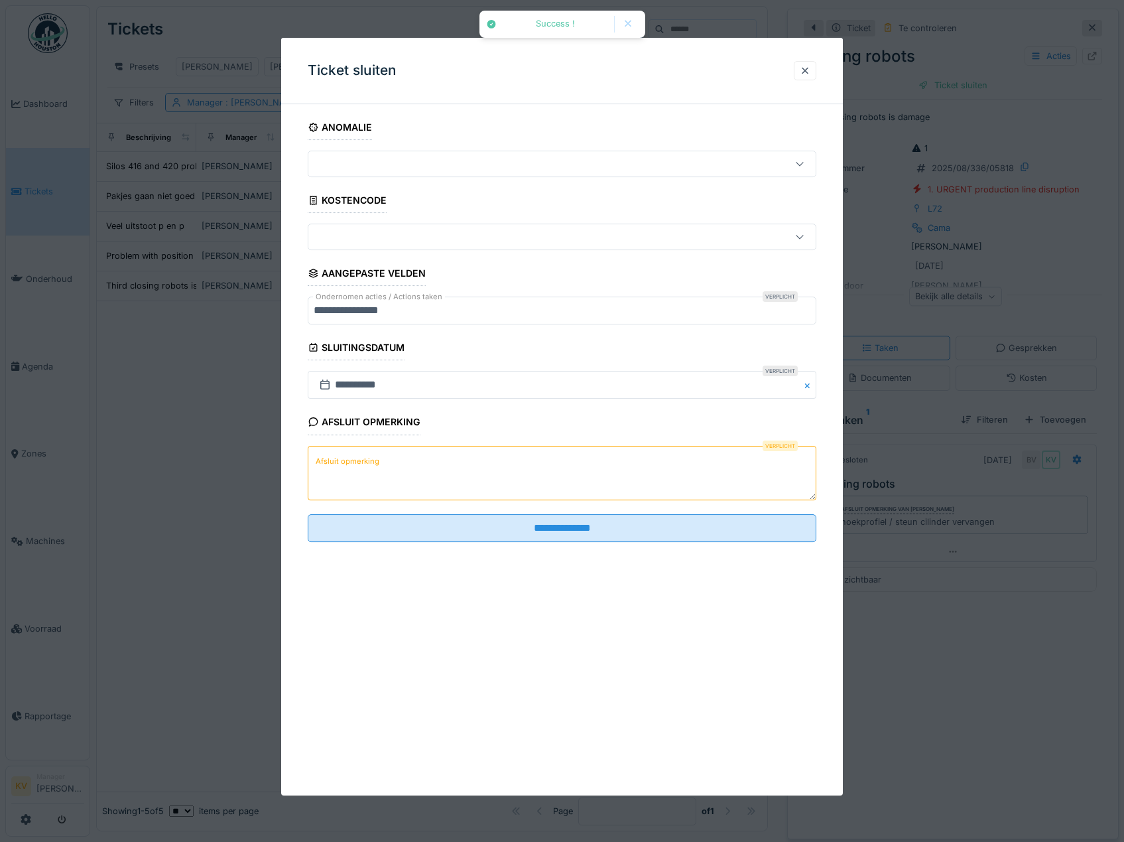
click at [379, 478] on textarea "Afsluit opmerking" at bounding box center [562, 473] width 509 height 54
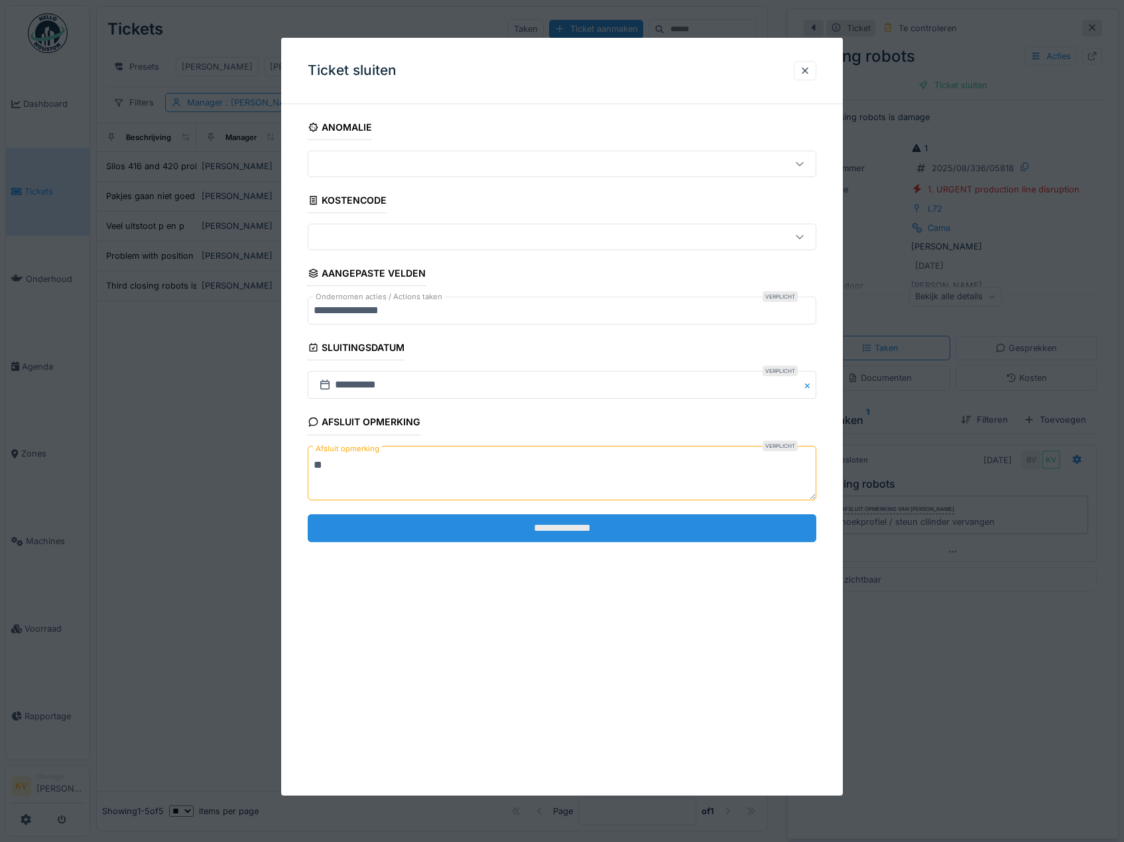
type textarea "**"
click at [418, 539] on input "**********" at bounding box center [562, 528] width 509 height 28
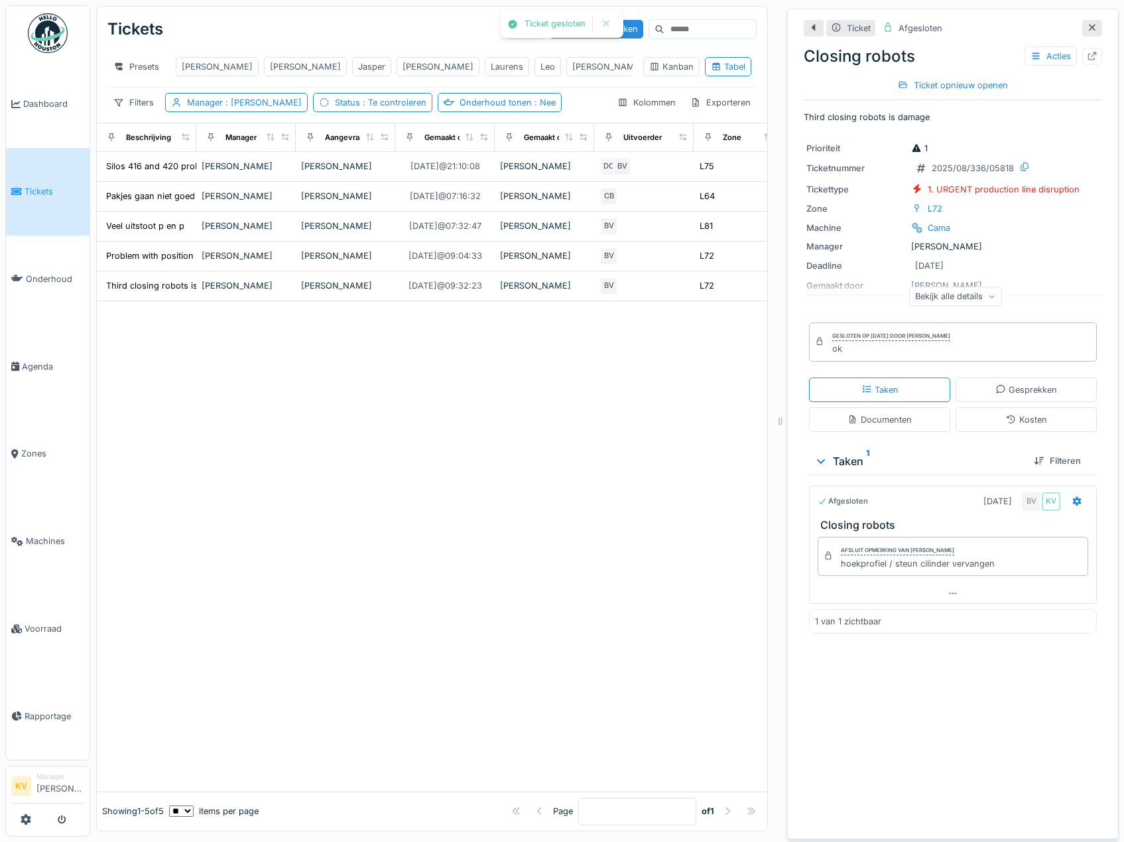
click at [1087, 28] on icon at bounding box center [1092, 27] width 11 height 9
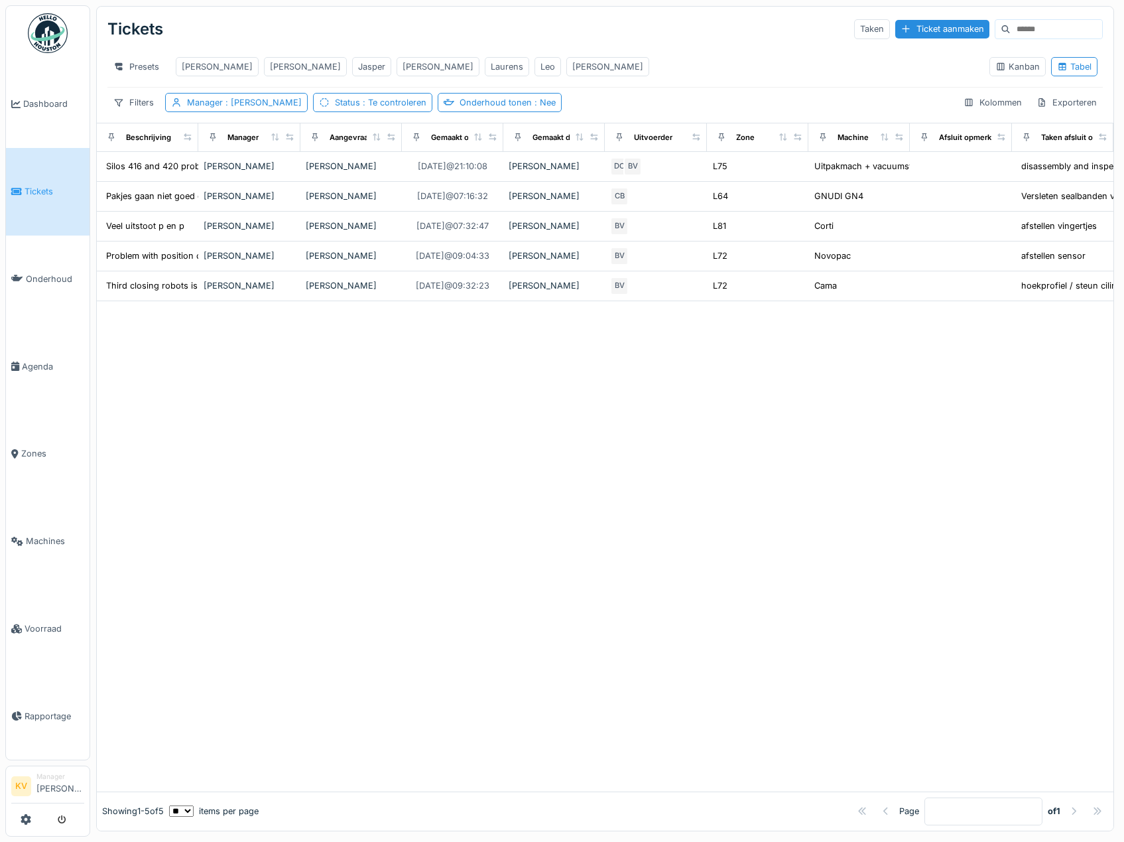
click at [58, 32] on img at bounding box center [48, 33] width 40 height 40
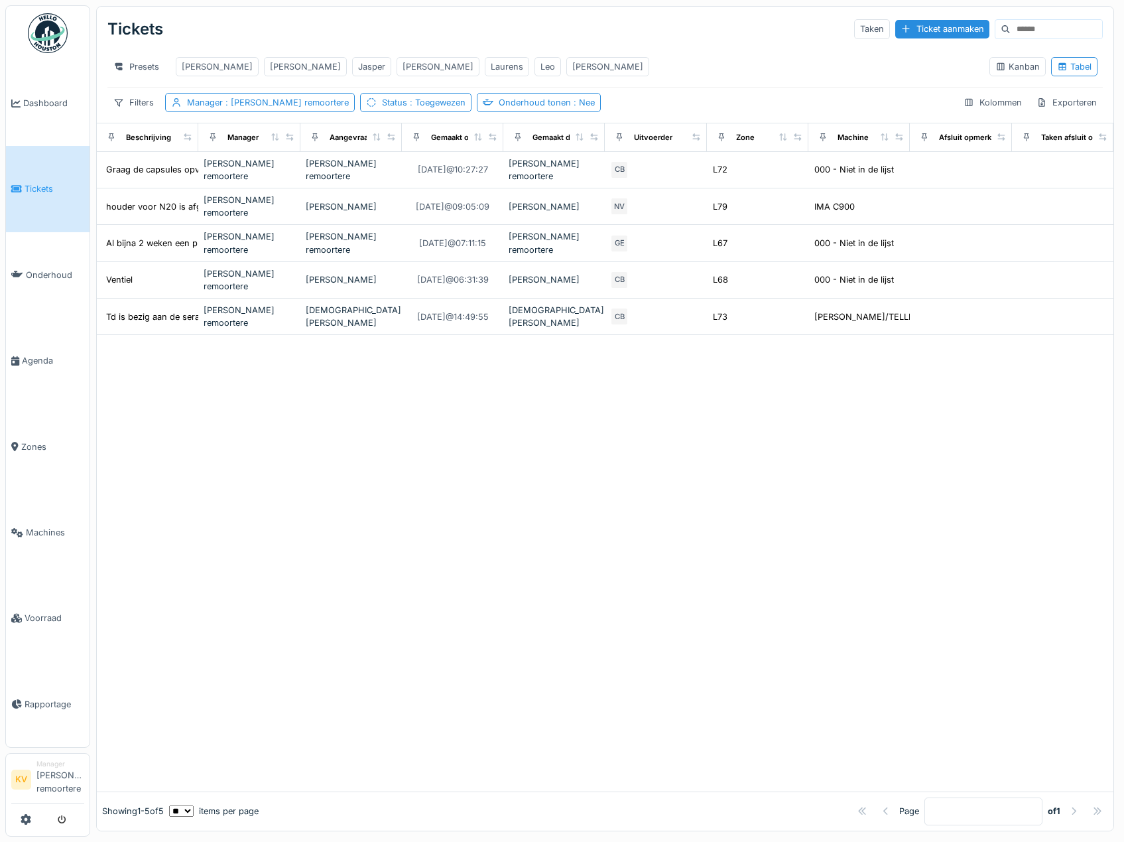
scroll to position [5, 0]
